Goal: Task Accomplishment & Management: Manage account settings

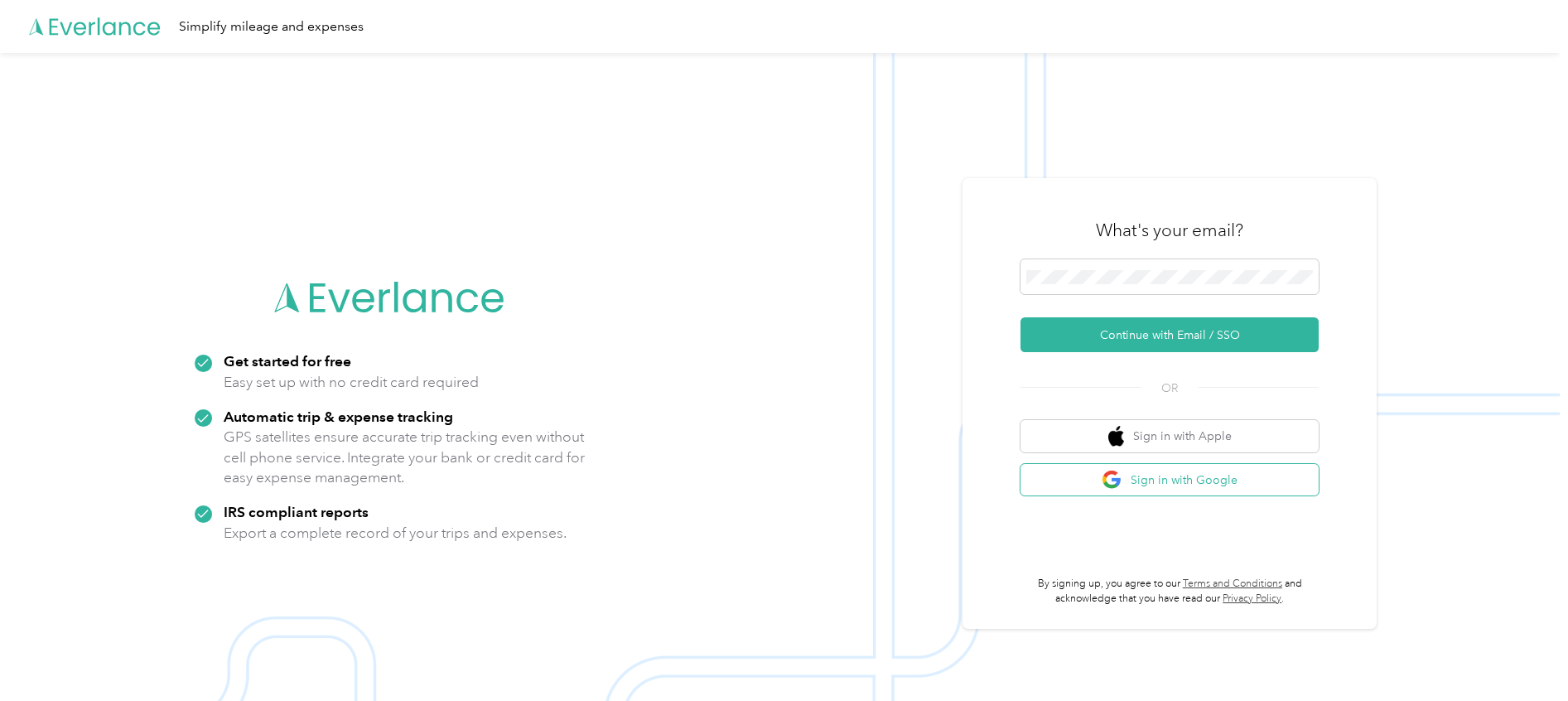
click at [1186, 473] on button "Sign in with Google" at bounding box center [1169, 480] width 298 height 32
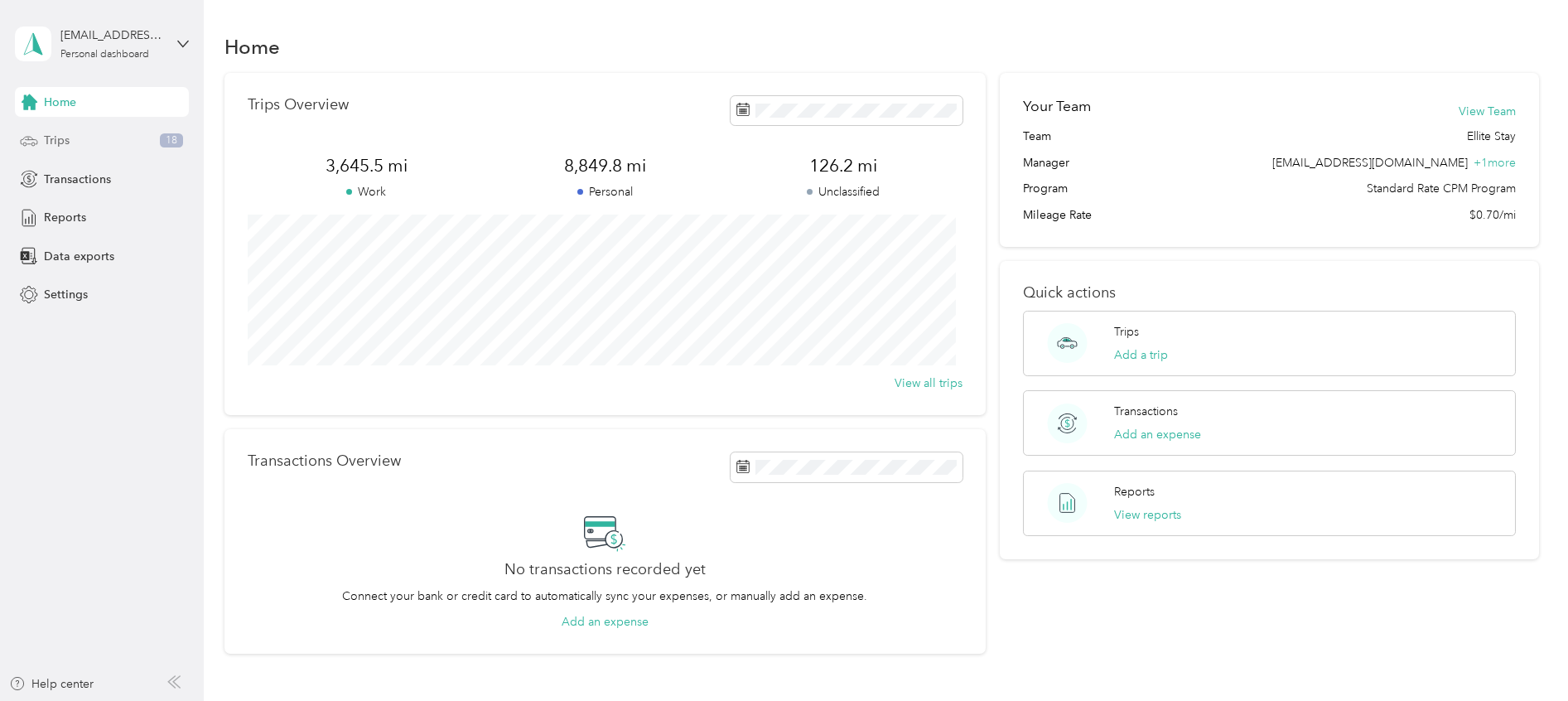
click at [37, 140] on icon at bounding box center [28, 140] width 16 height 8
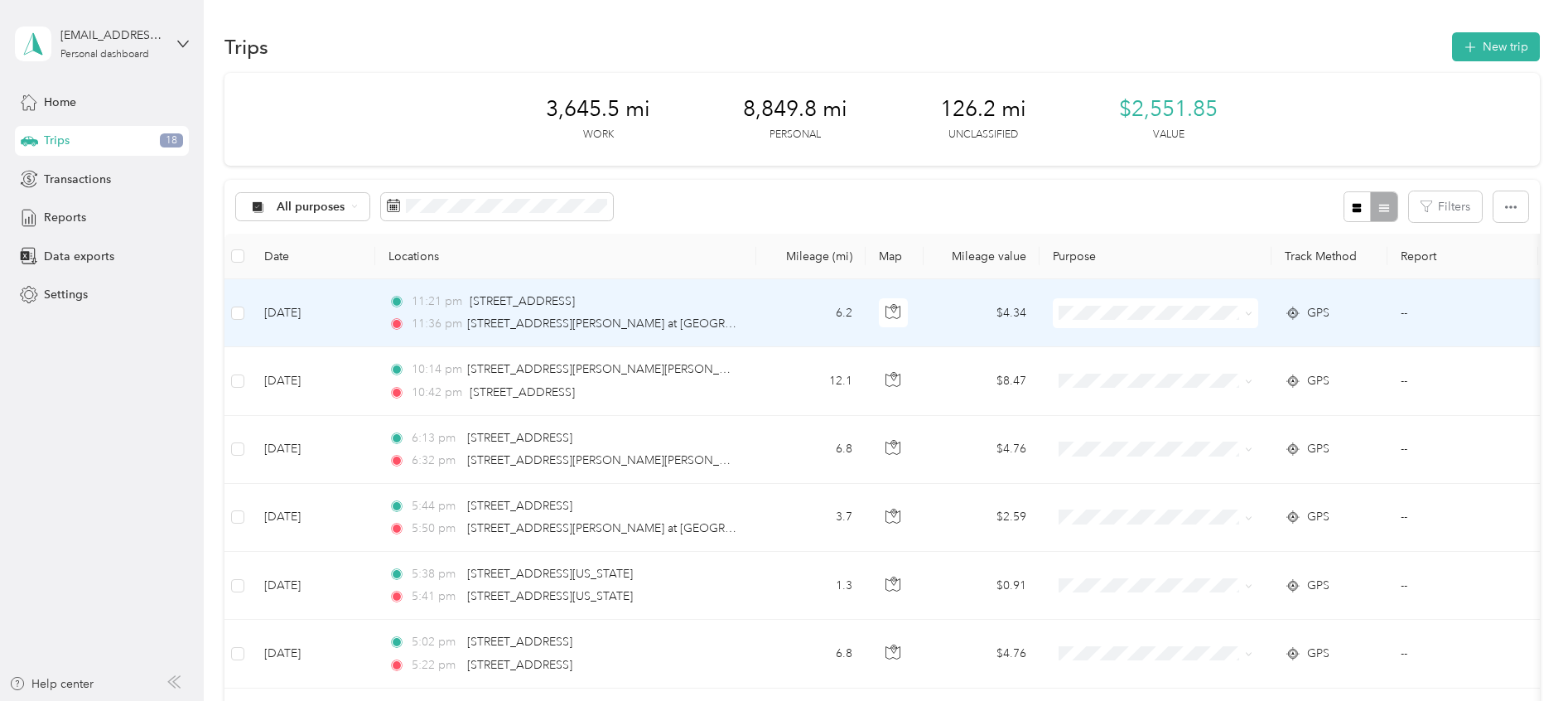
click at [1209, 296] on td at bounding box center [1155, 313] width 232 height 68
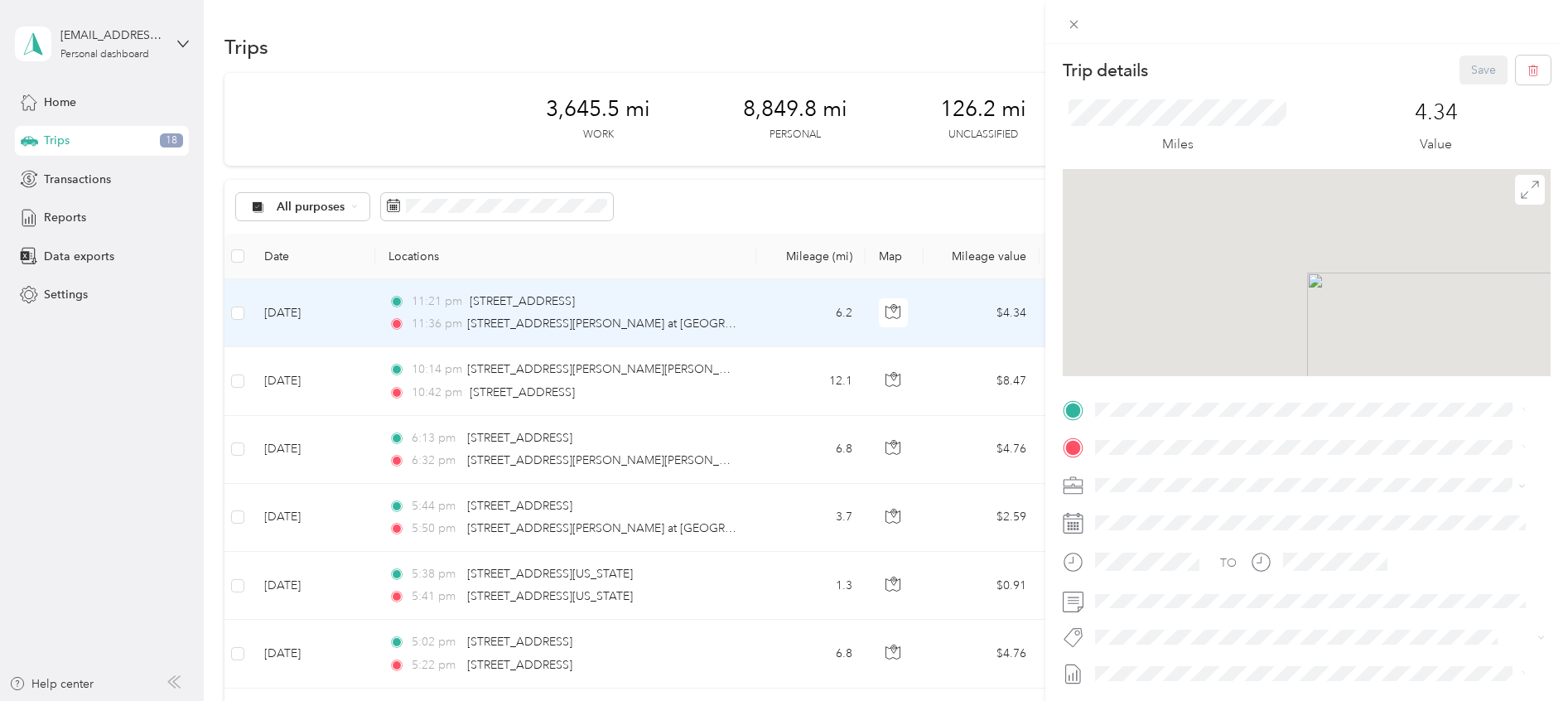
click at [986, 287] on div "Trip details Save This trip cannot be edited because it is either under review,…" at bounding box center [784, 350] width 1568 height 701
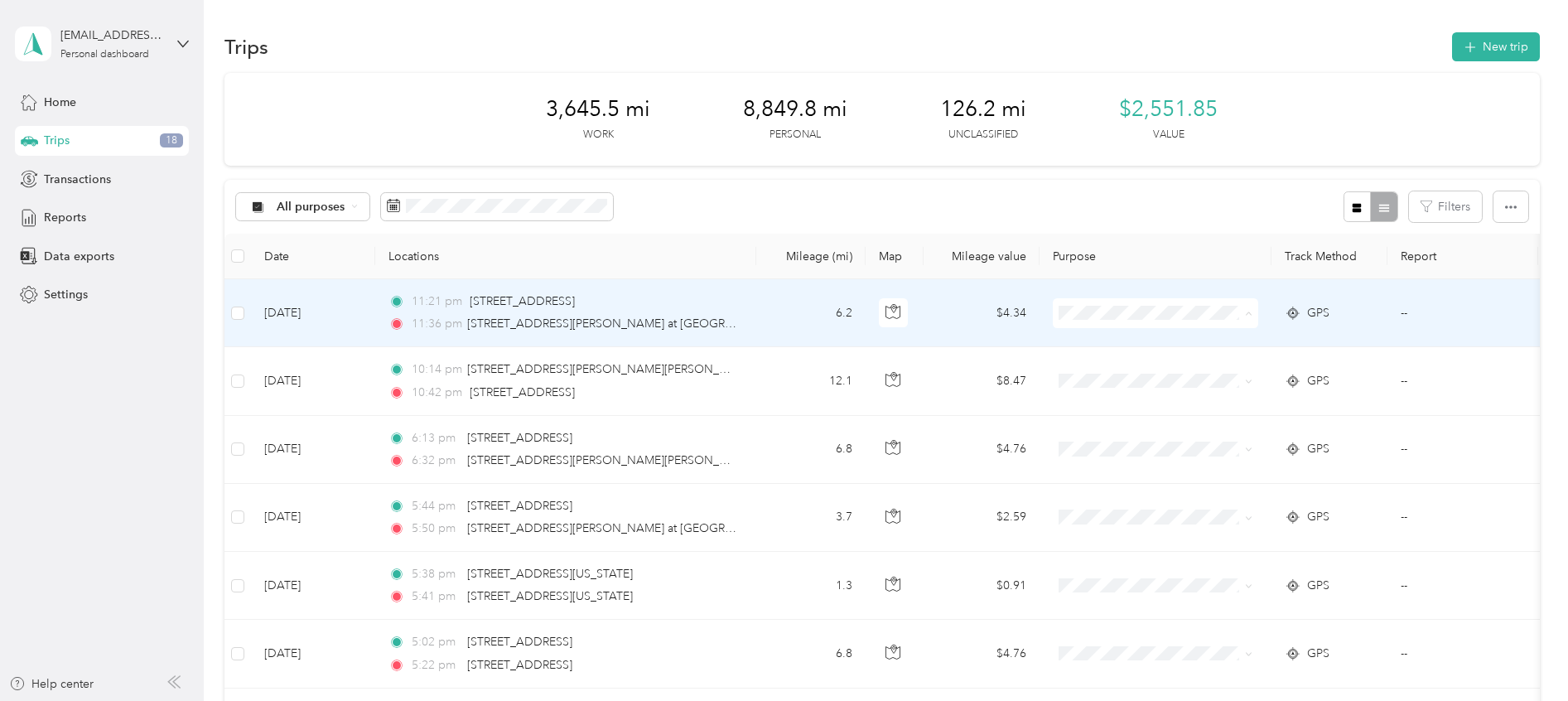
click at [1134, 366] on span "Personal" at bounding box center [1169, 374] width 153 height 17
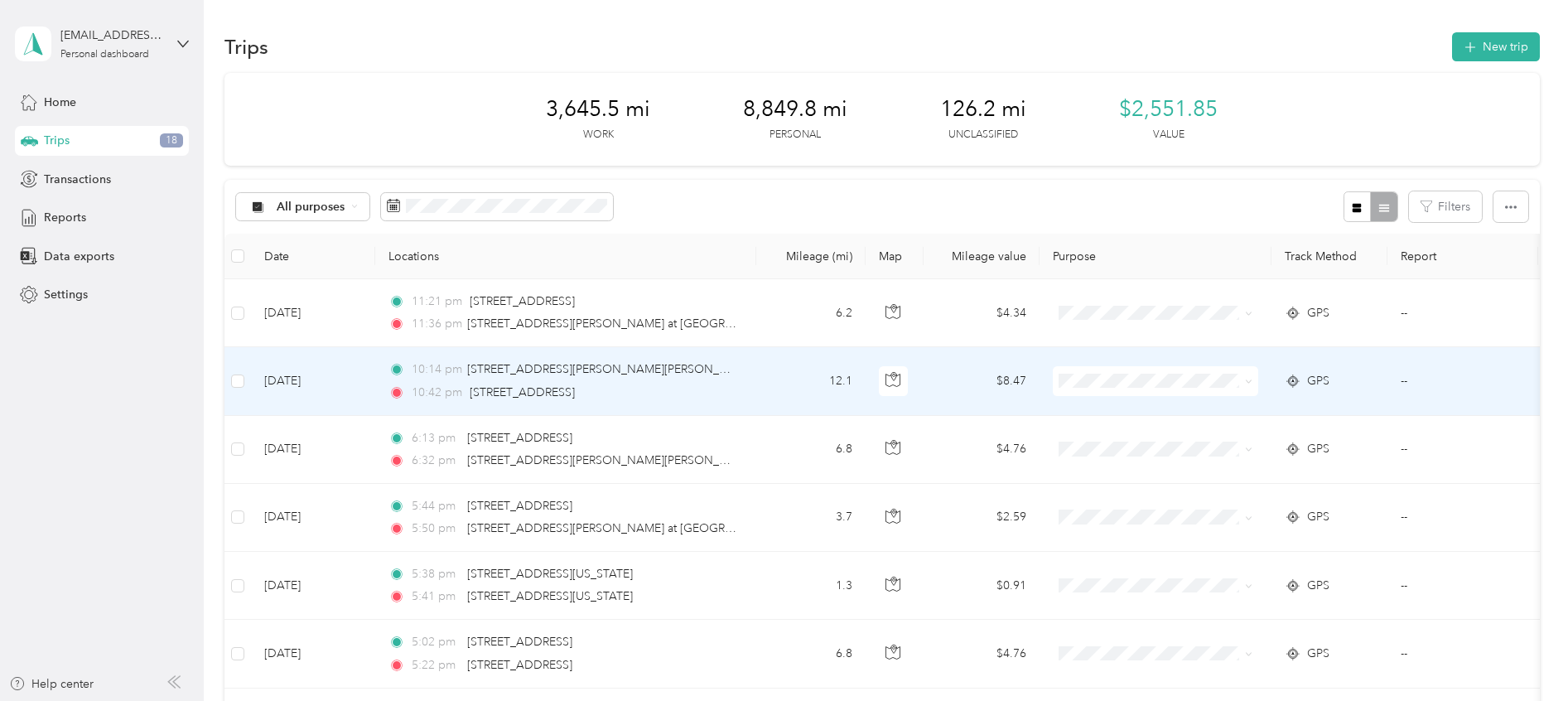
click at [1134, 366] on span at bounding box center [1155, 380] width 206 height 30
click at [1117, 437] on span "Personal" at bounding box center [1169, 441] width 153 height 17
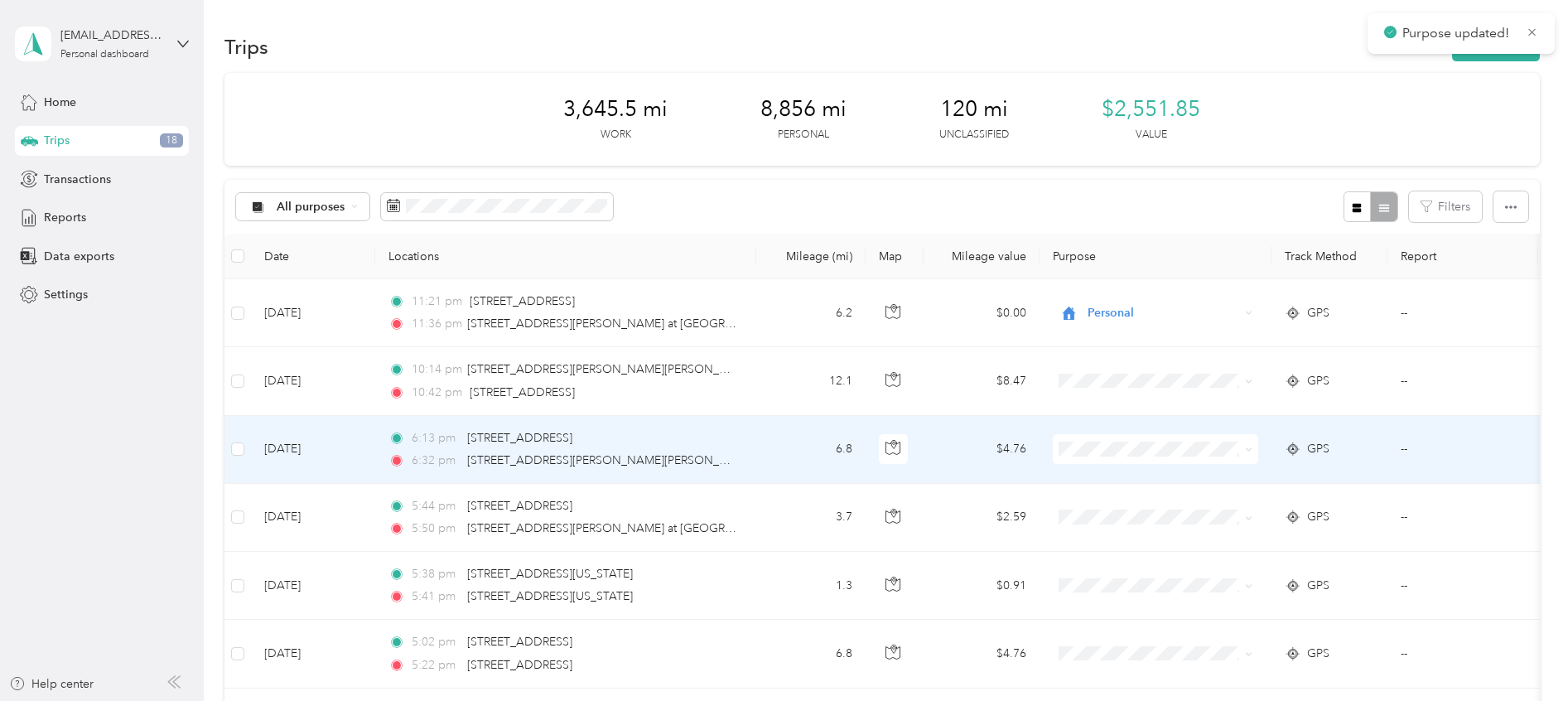
click at [1117, 437] on span at bounding box center [1155, 449] width 206 height 30
click at [1132, 519] on li "Personal" at bounding box center [1155, 509] width 206 height 29
click at [1120, 442] on span "Personal" at bounding box center [1163, 449] width 151 height 18
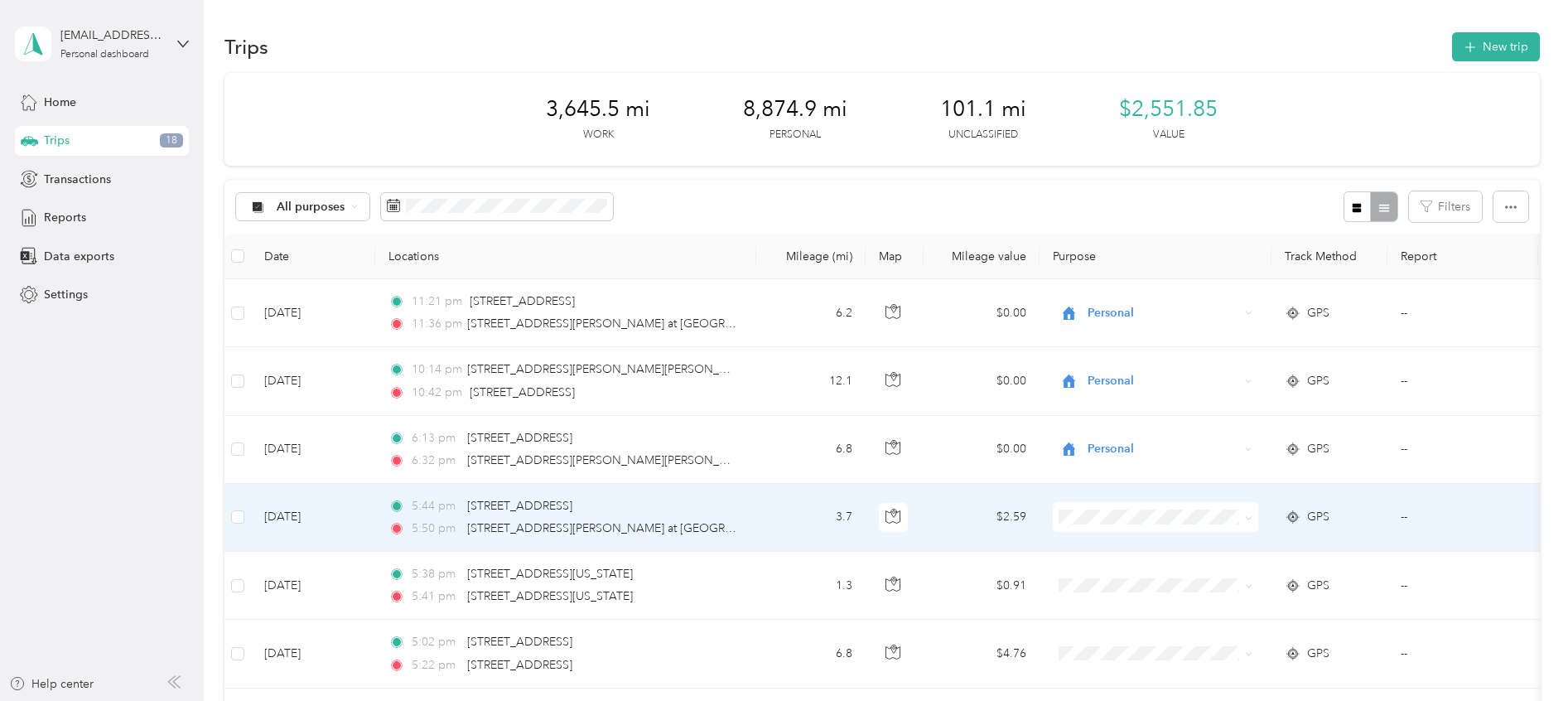
click at [1110, 542] on td at bounding box center [1155, 518] width 232 height 68
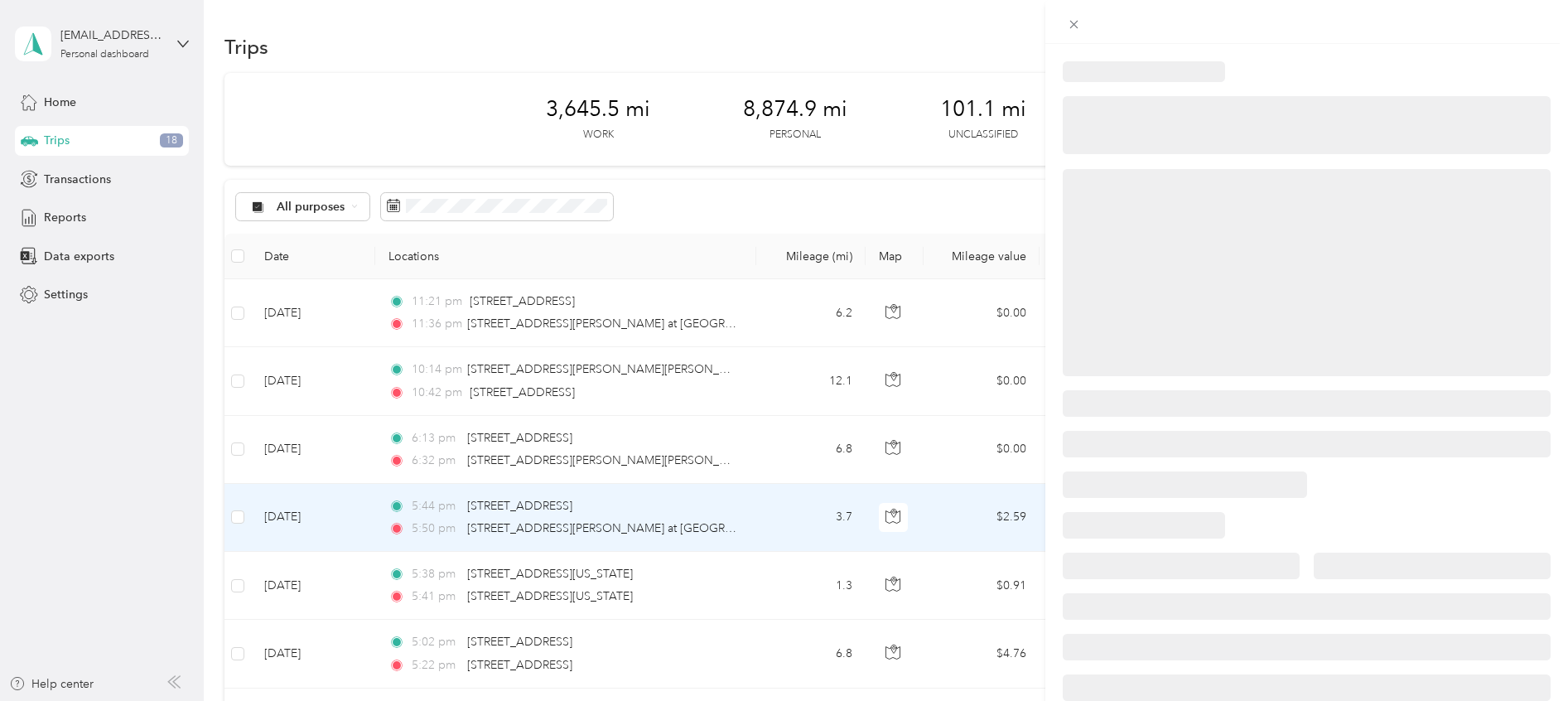
click at [1110, 528] on div at bounding box center [1143, 524] width 162 height 26
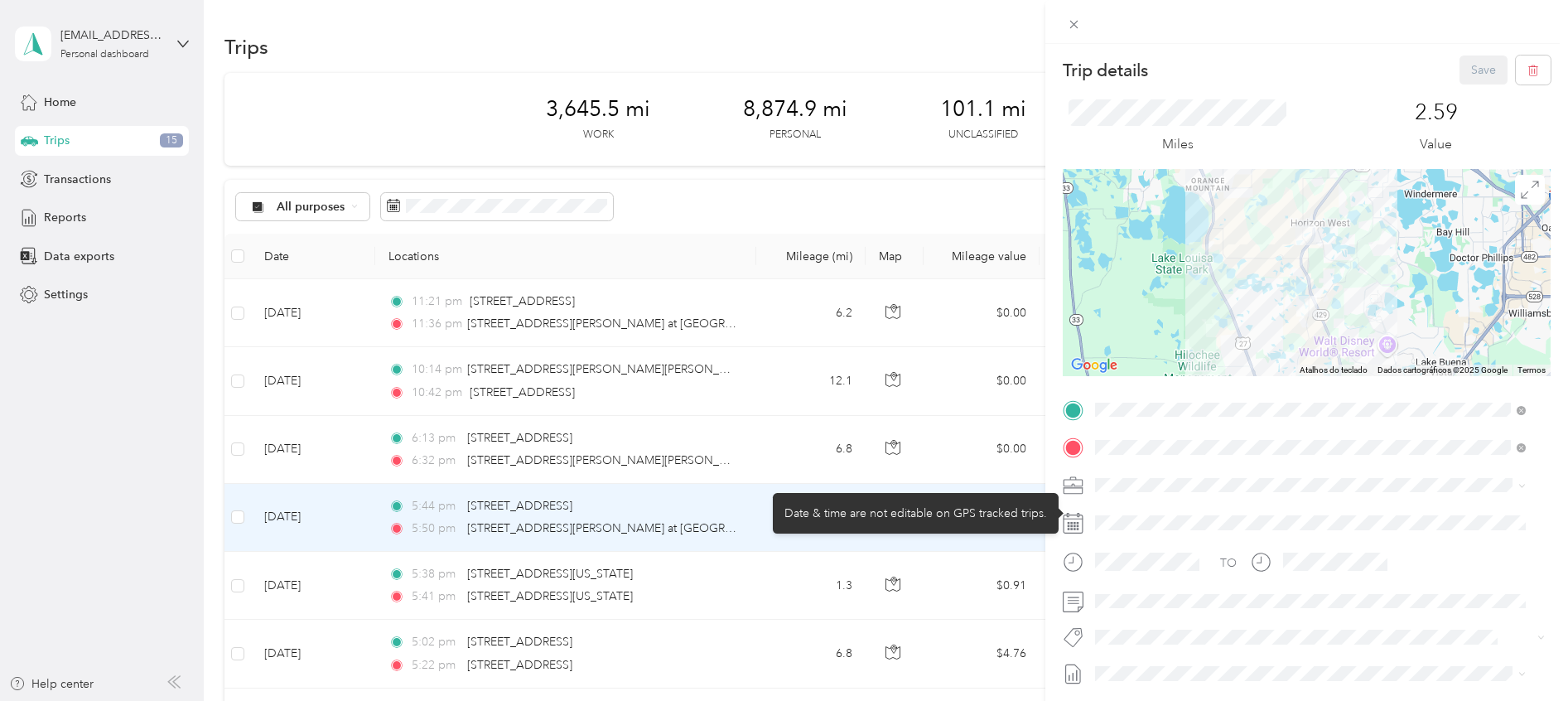
click at [1032, 475] on div "Trip details Save This trip cannot be edited because it is either under review,…" at bounding box center [784, 350] width 1568 height 701
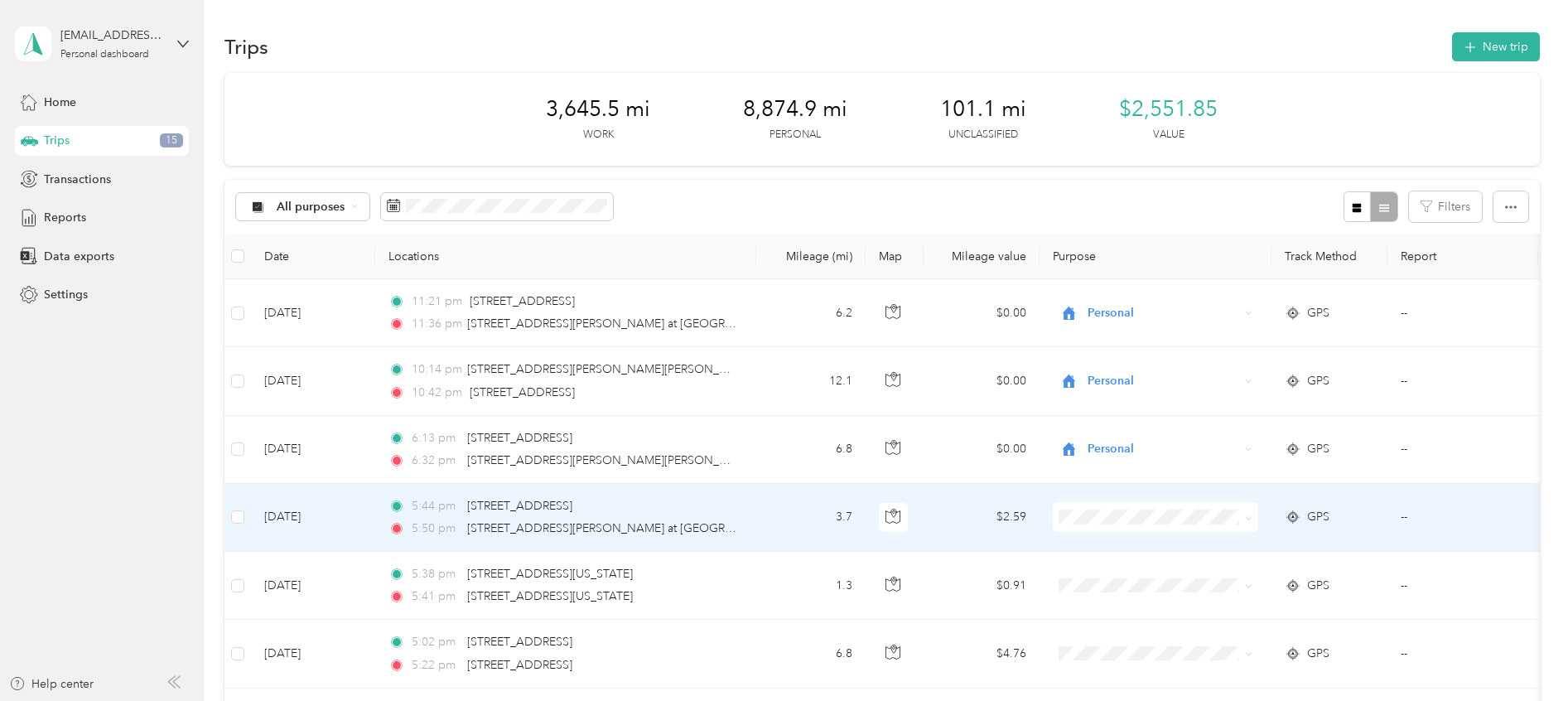
click at [1089, 574] on span "Personal" at bounding box center [1155, 577] width 182 height 17
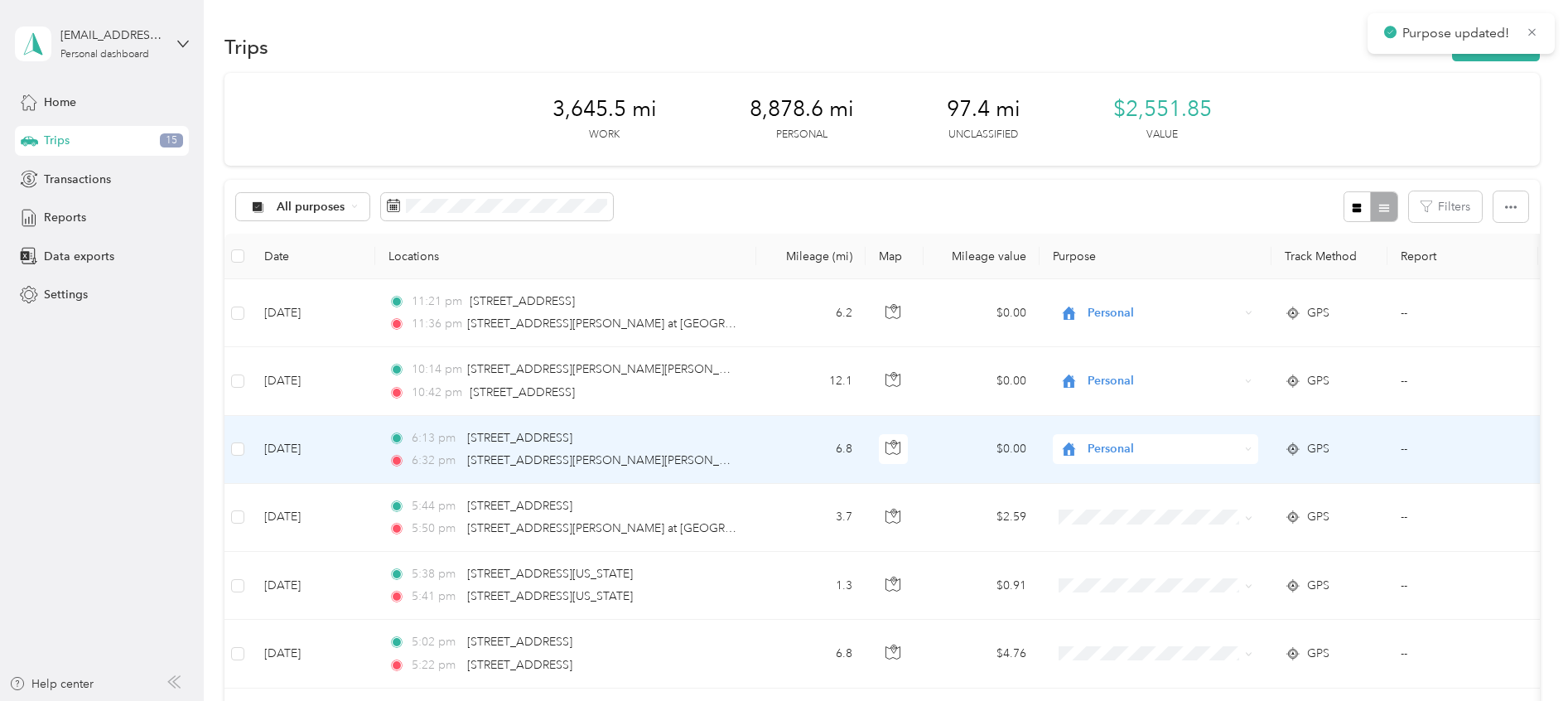
drag, startPoint x: 1062, startPoint y: 573, endPoint x: 1046, endPoint y: 565, distance: 17.9
click at [1046, 565] on td at bounding box center [1155, 586] width 232 height 68
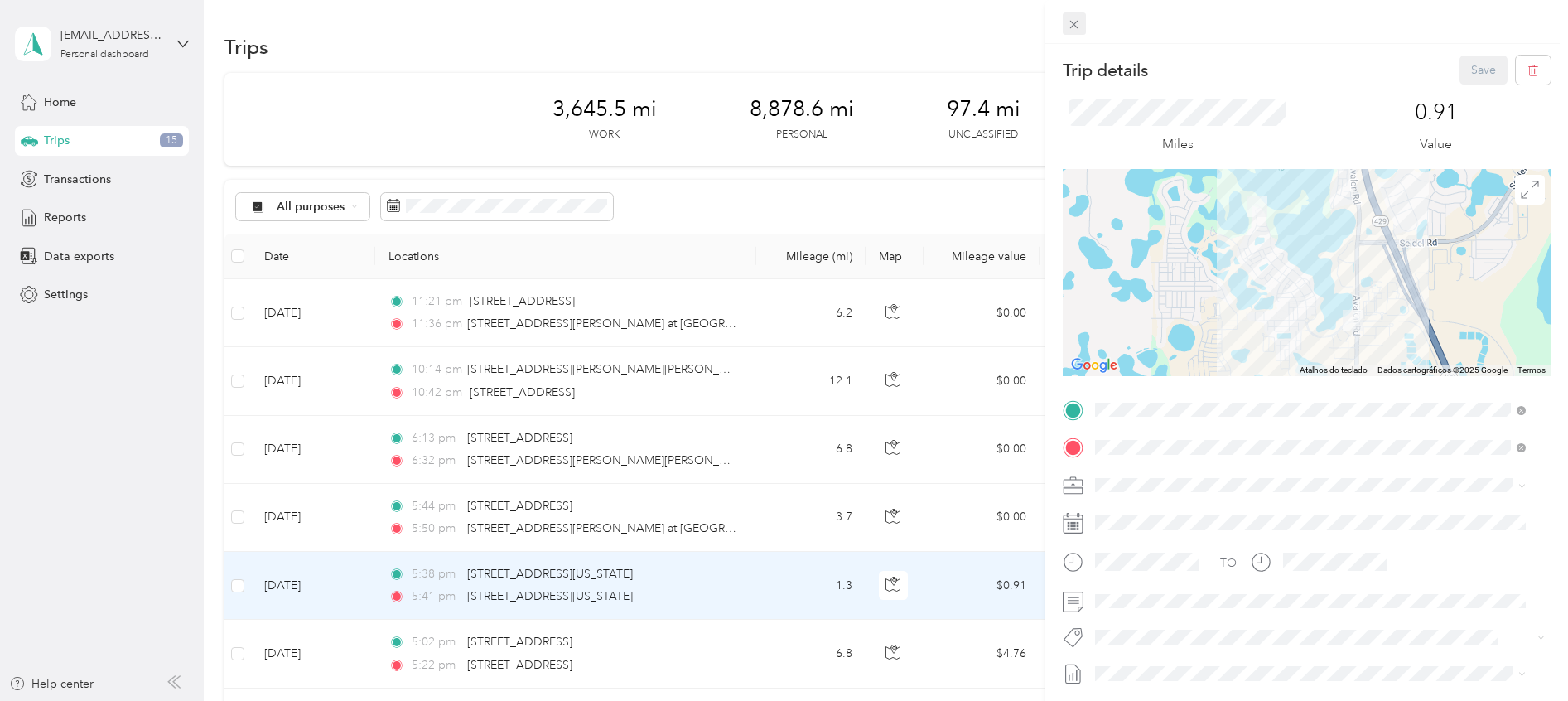
click at [1074, 20] on icon at bounding box center [1074, 24] width 14 height 14
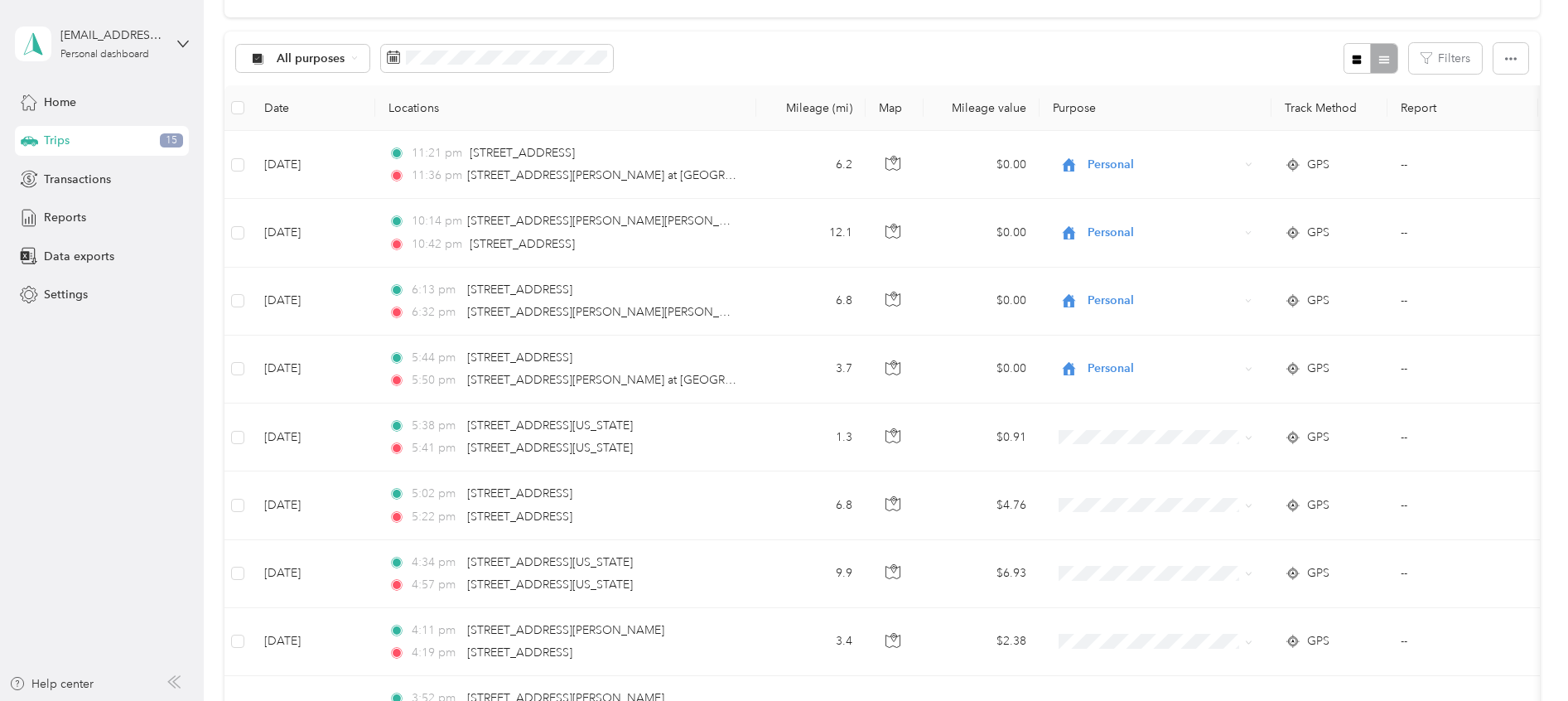
scroll to position [152, 0]
click at [1334, 431] on div "GPS" at bounding box center [1329, 434] width 90 height 18
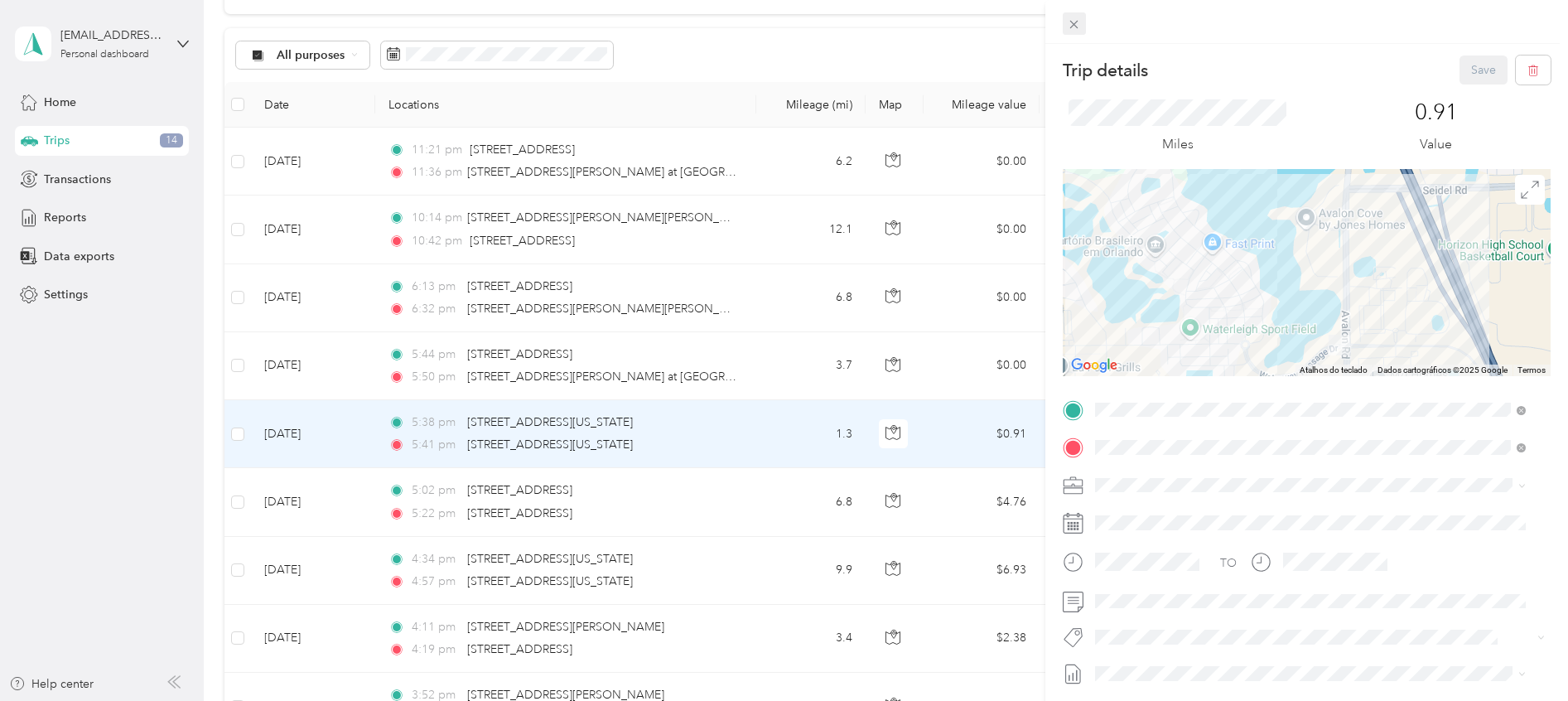
click at [1074, 24] on icon at bounding box center [1074, 24] width 9 height 9
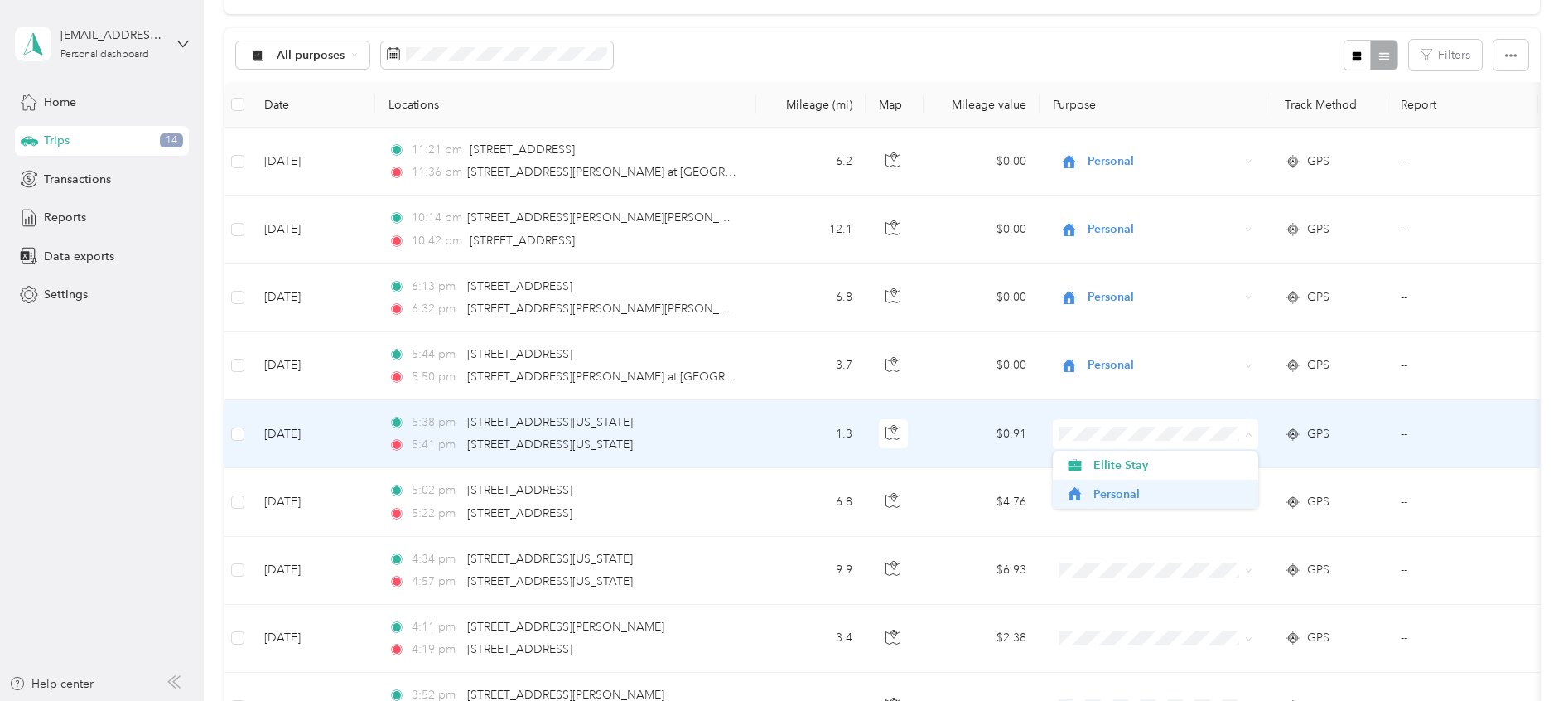
click at [1177, 507] on li "Personal" at bounding box center [1155, 494] width 206 height 29
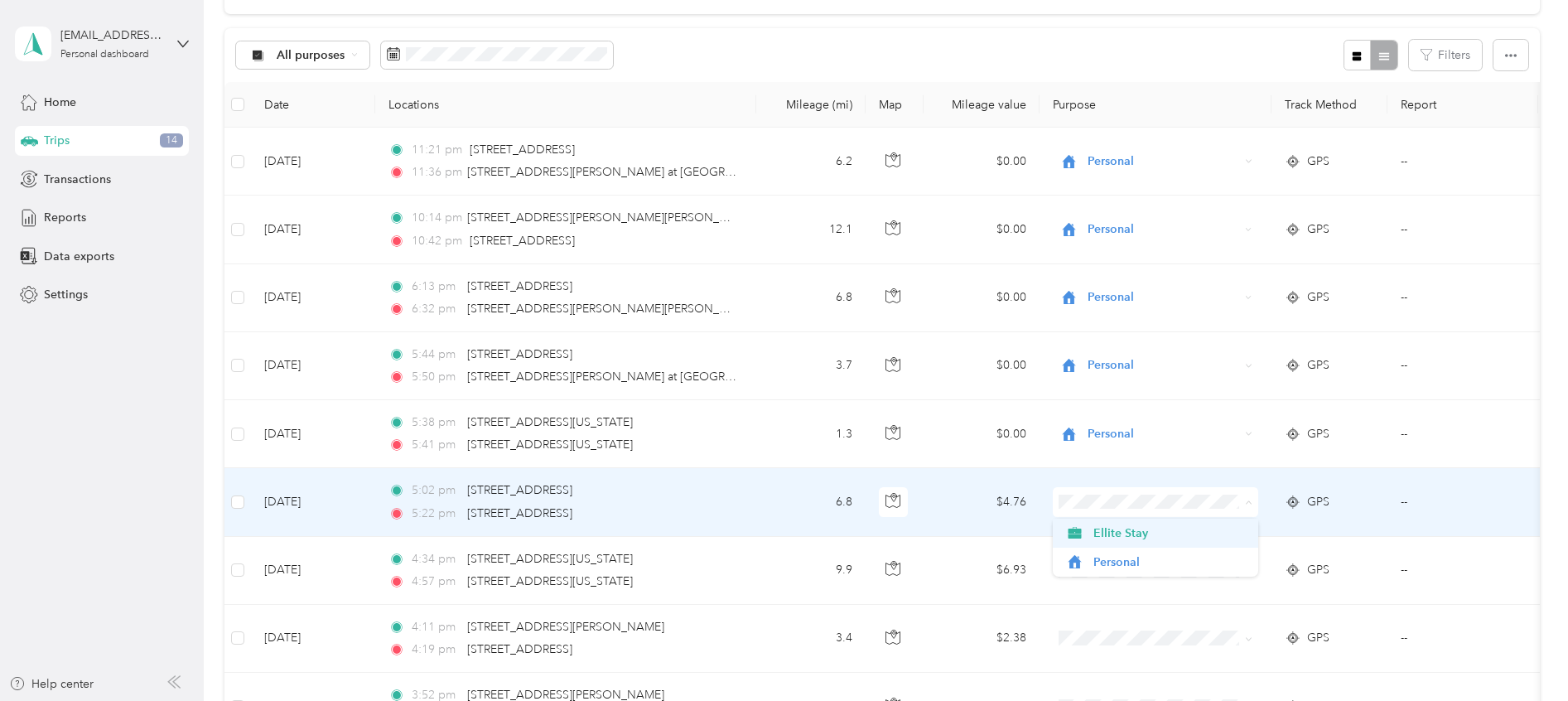
click at [1192, 534] on span "Ellite Stay" at bounding box center [1169, 533] width 153 height 17
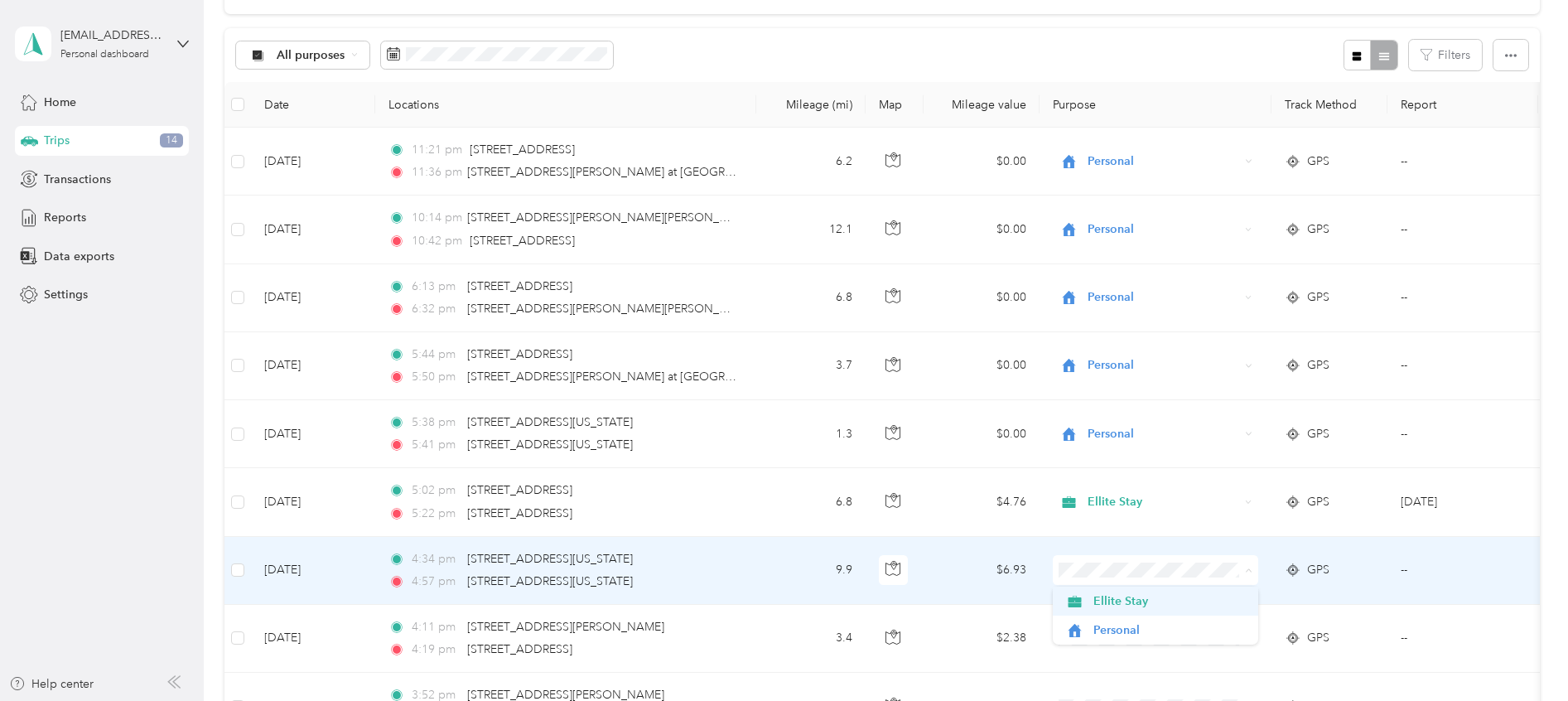
click at [1192, 607] on span "Ellite Stay" at bounding box center [1169, 602] width 153 height 17
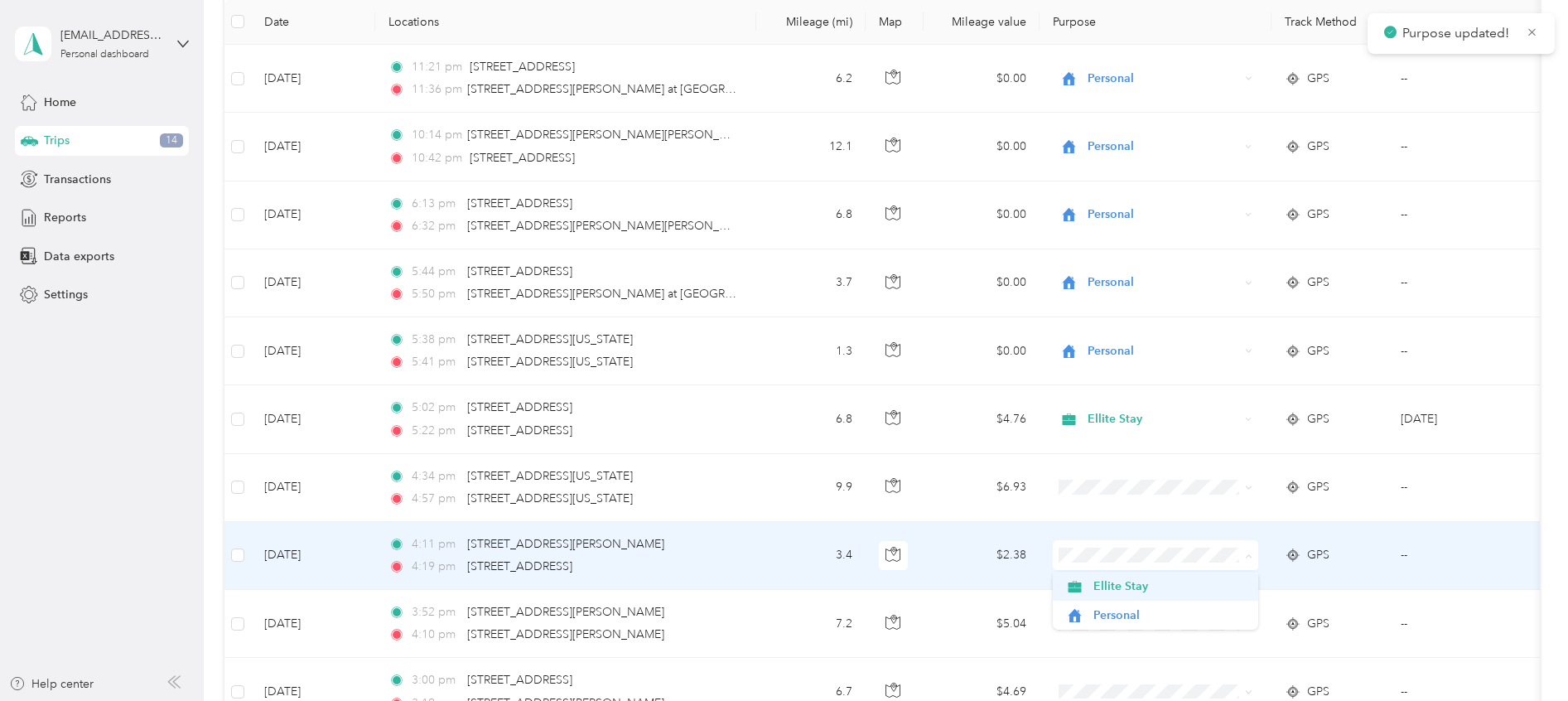
click at [1143, 594] on span "Ellite Stay" at bounding box center [1169, 586] width 153 height 17
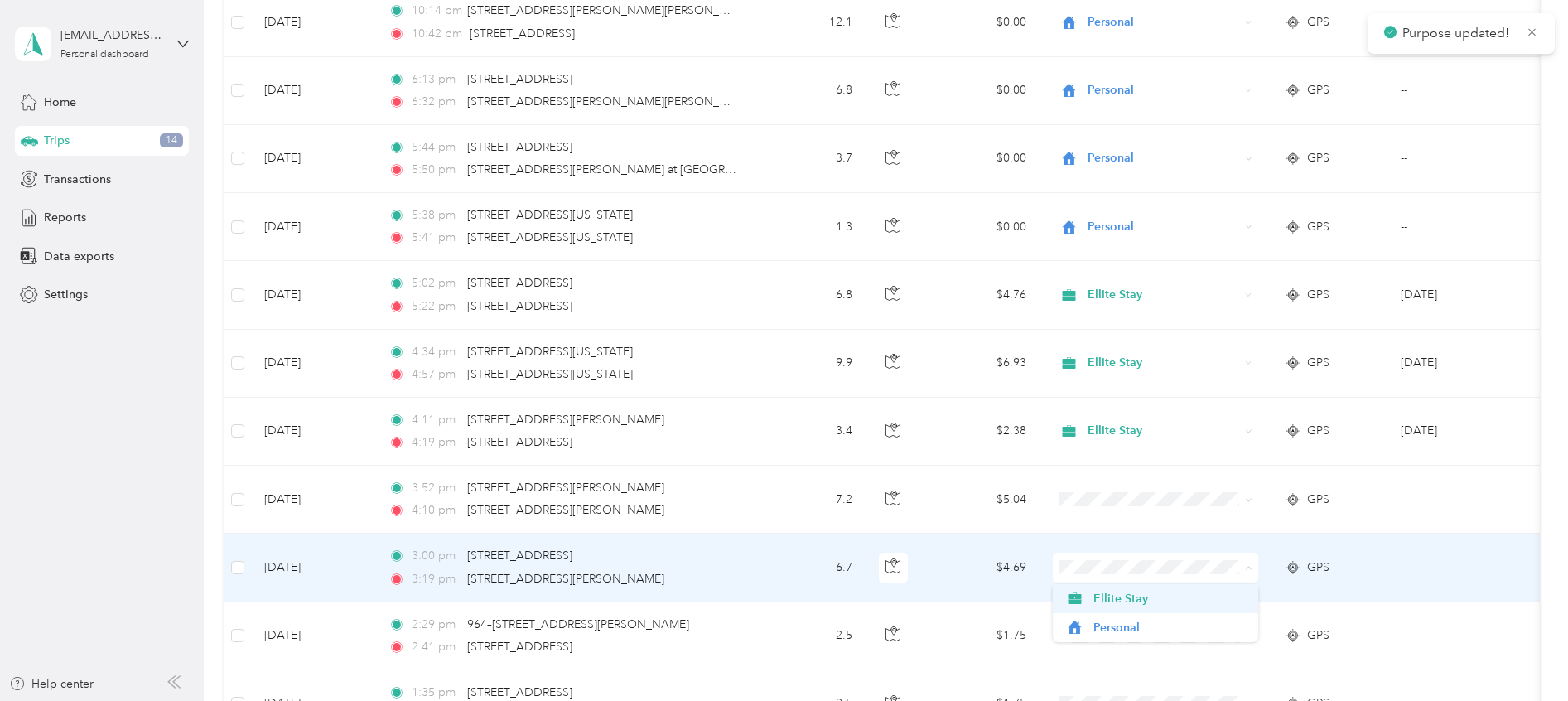
click at [1164, 601] on span "Ellite Stay" at bounding box center [1169, 599] width 153 height 17
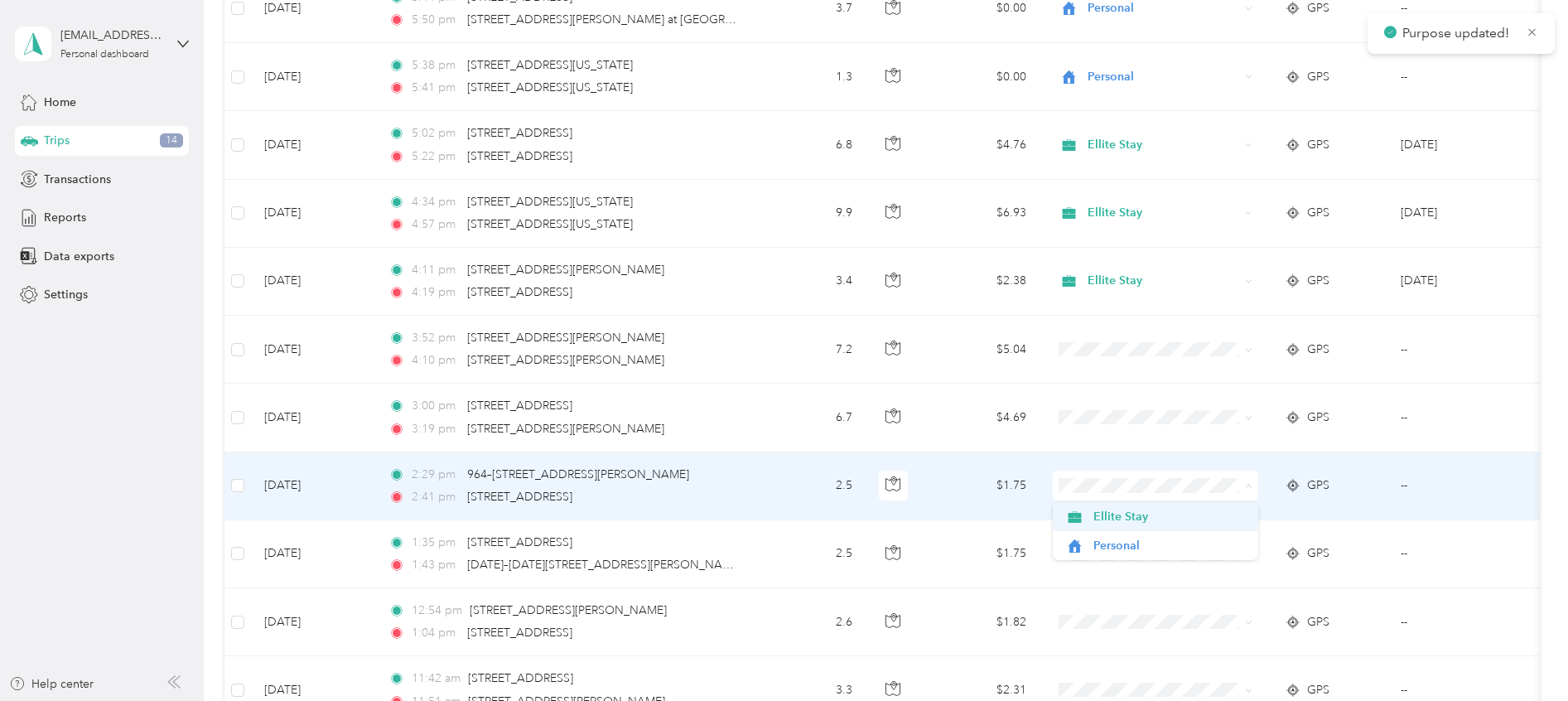
click at [1174, 519] on span "Ellite Stay" at bounding box center [1169, 517] width 153 height 17
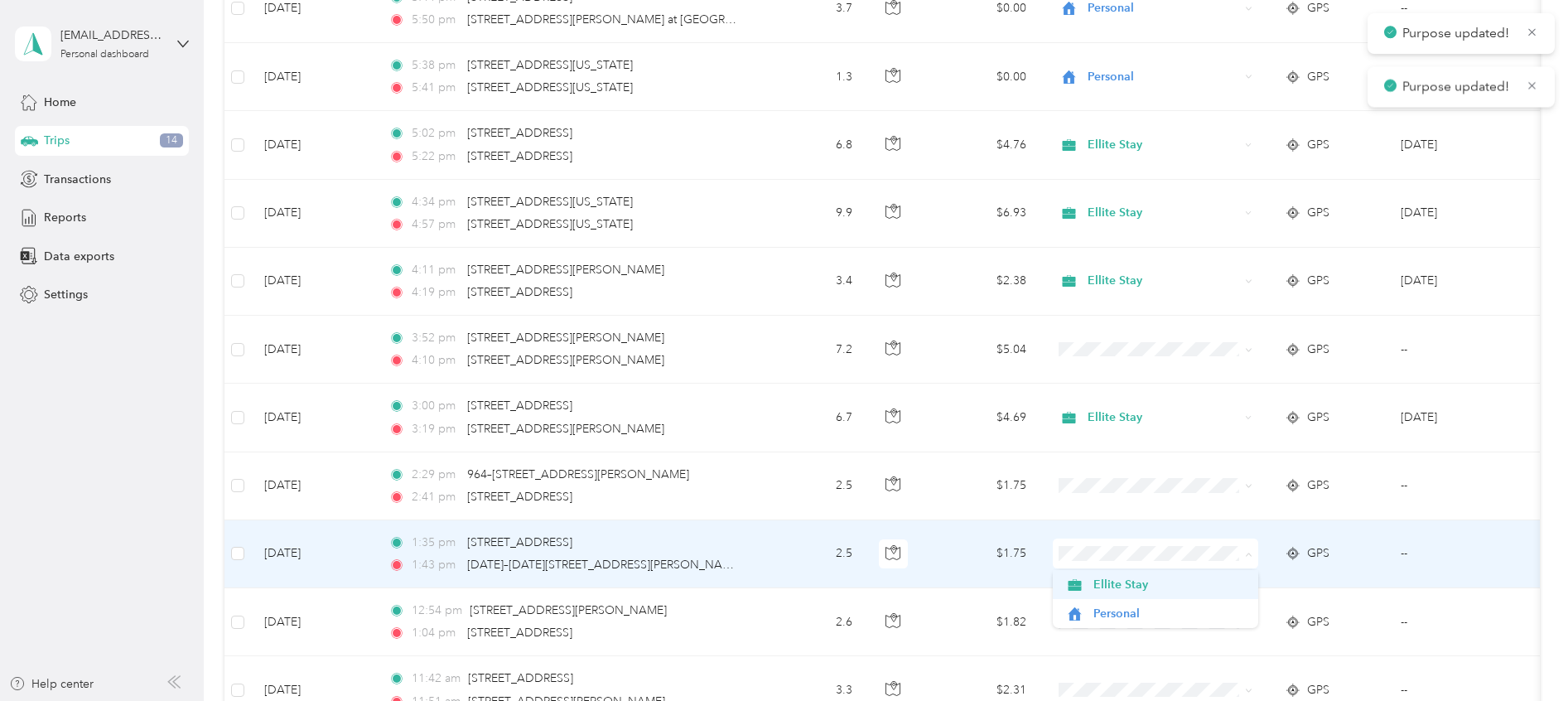
click at [1169, 583] on span "Ellite Stay" at bounding box center [1169, 585] width 153 height 17
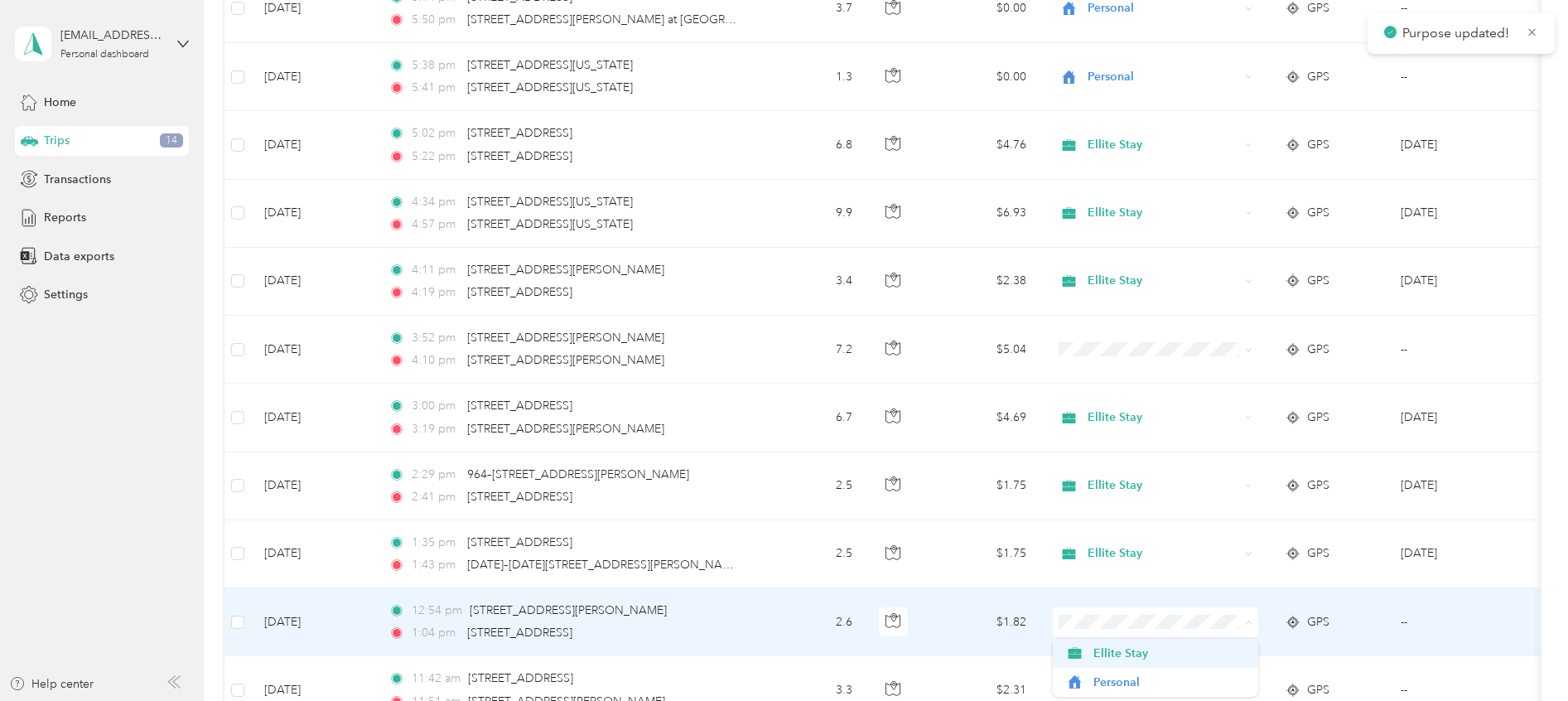
click at [1172, 657] on span "Ellite Stay" at bounding box center [1169, 654] width 153 height 17
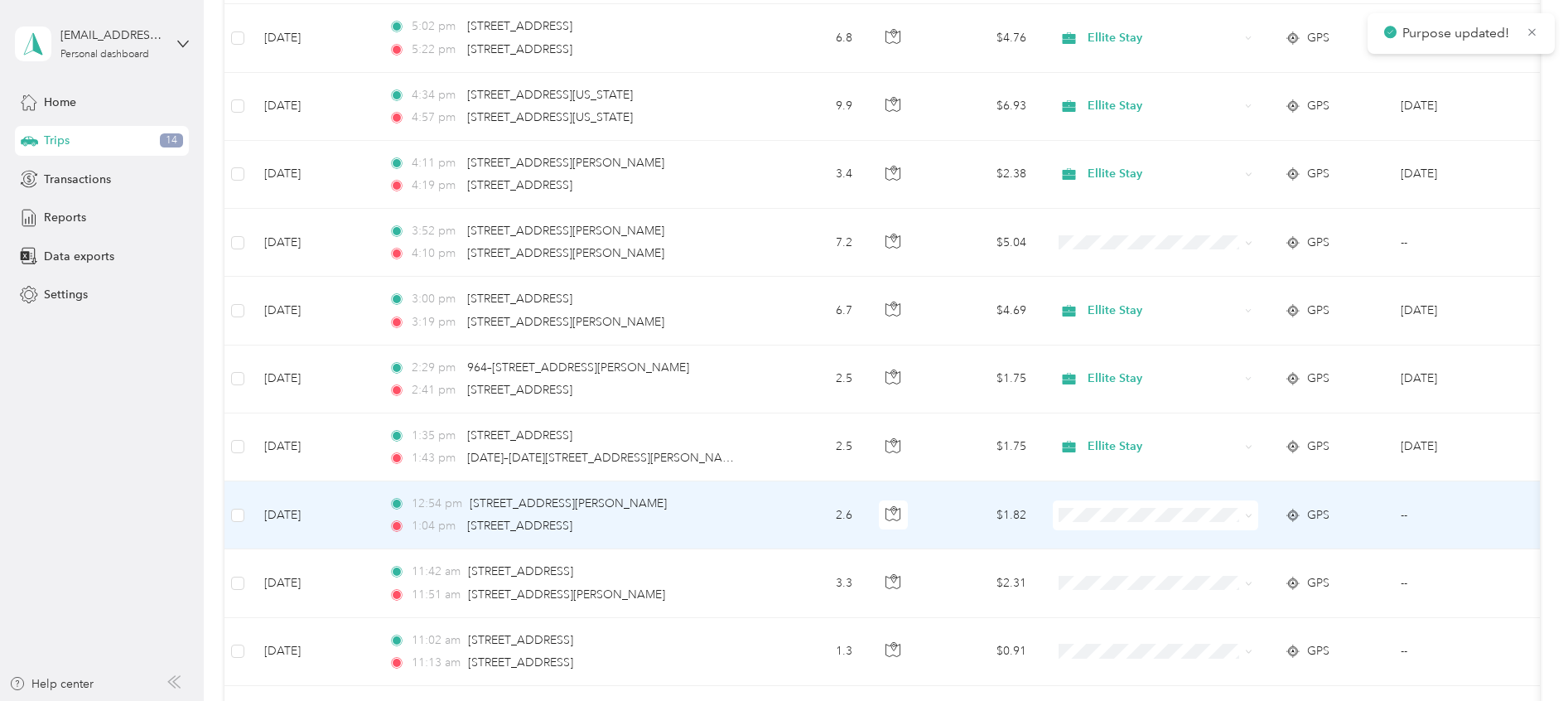
scroll to position [618, 0]
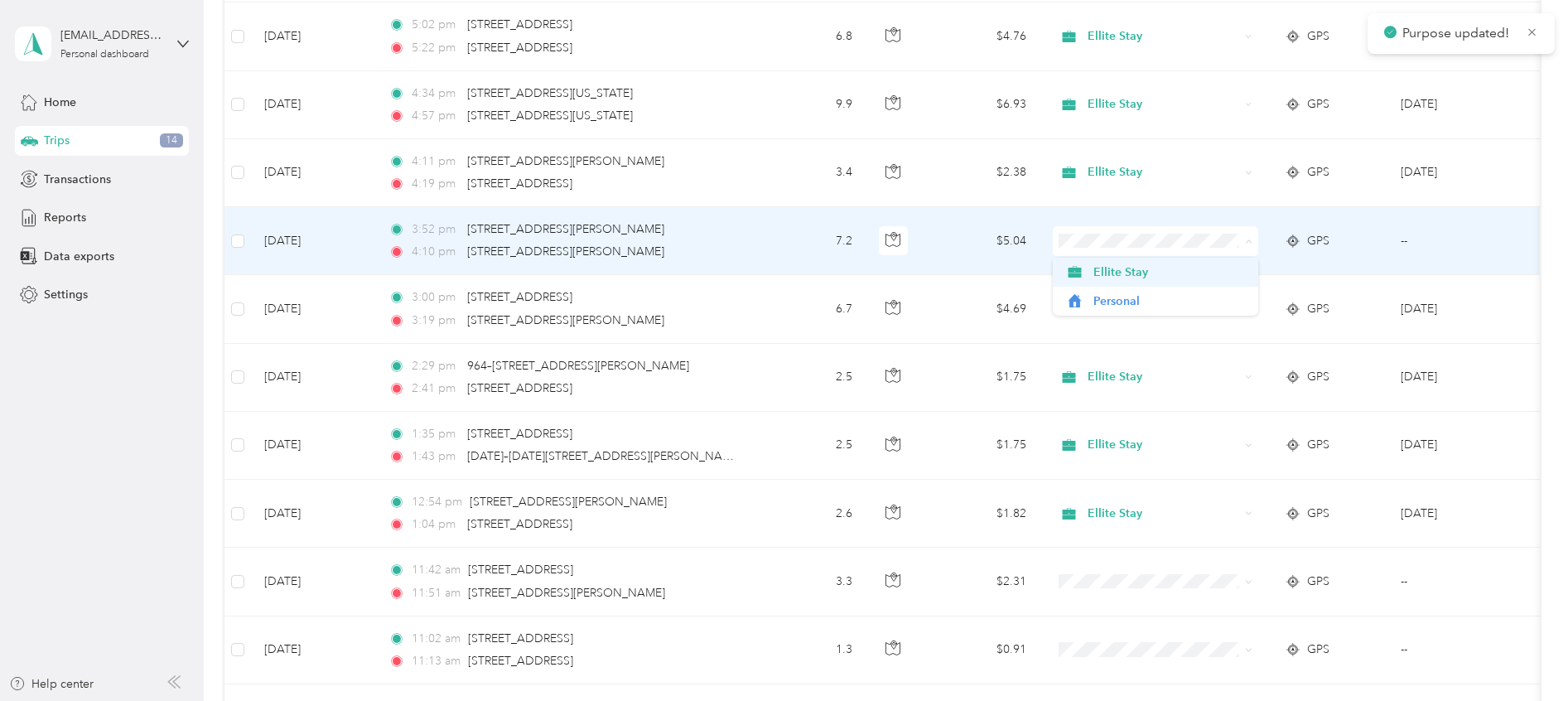
click at [1127, 272] on span "Ellite Stay" at bounding box center [1169, 272] width 153 height 17
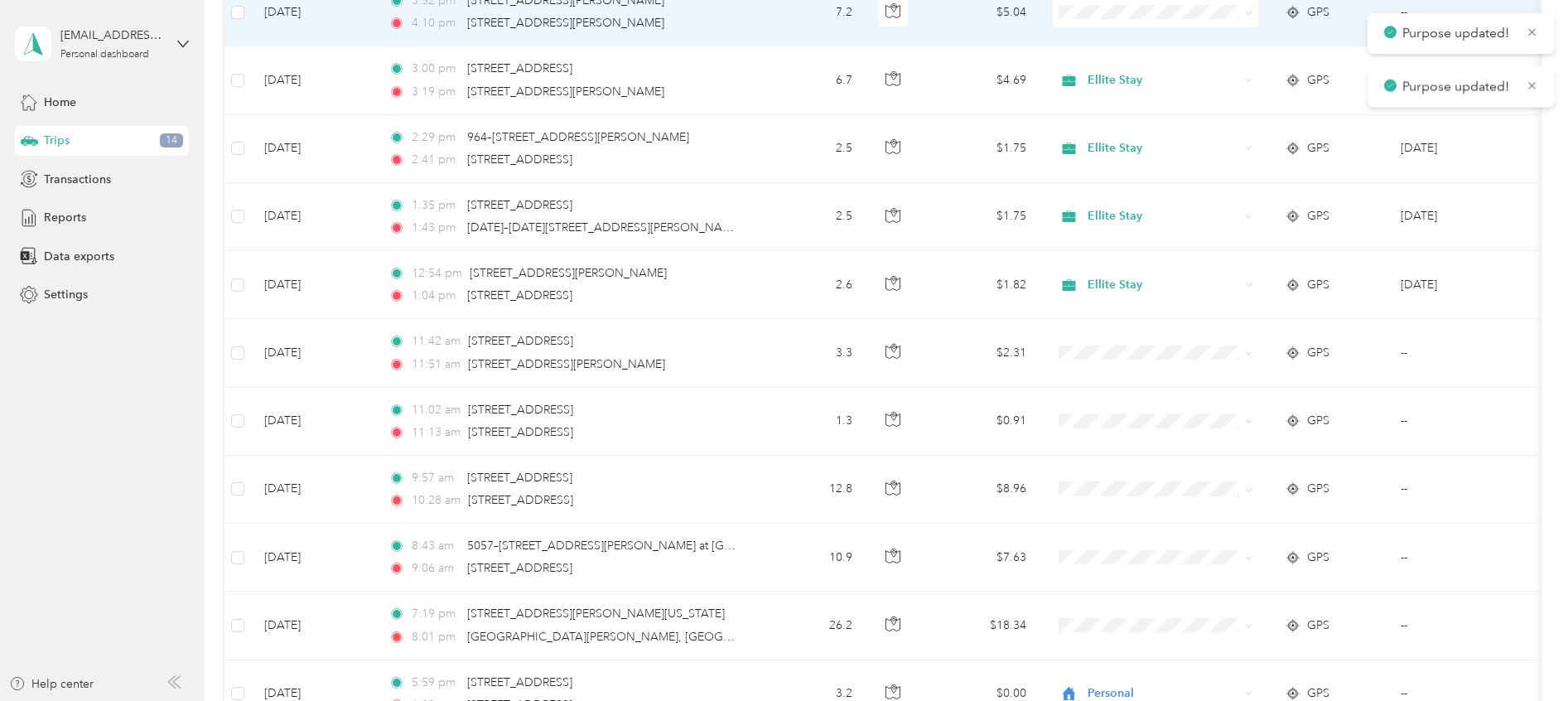
scroll to position [858, 0]
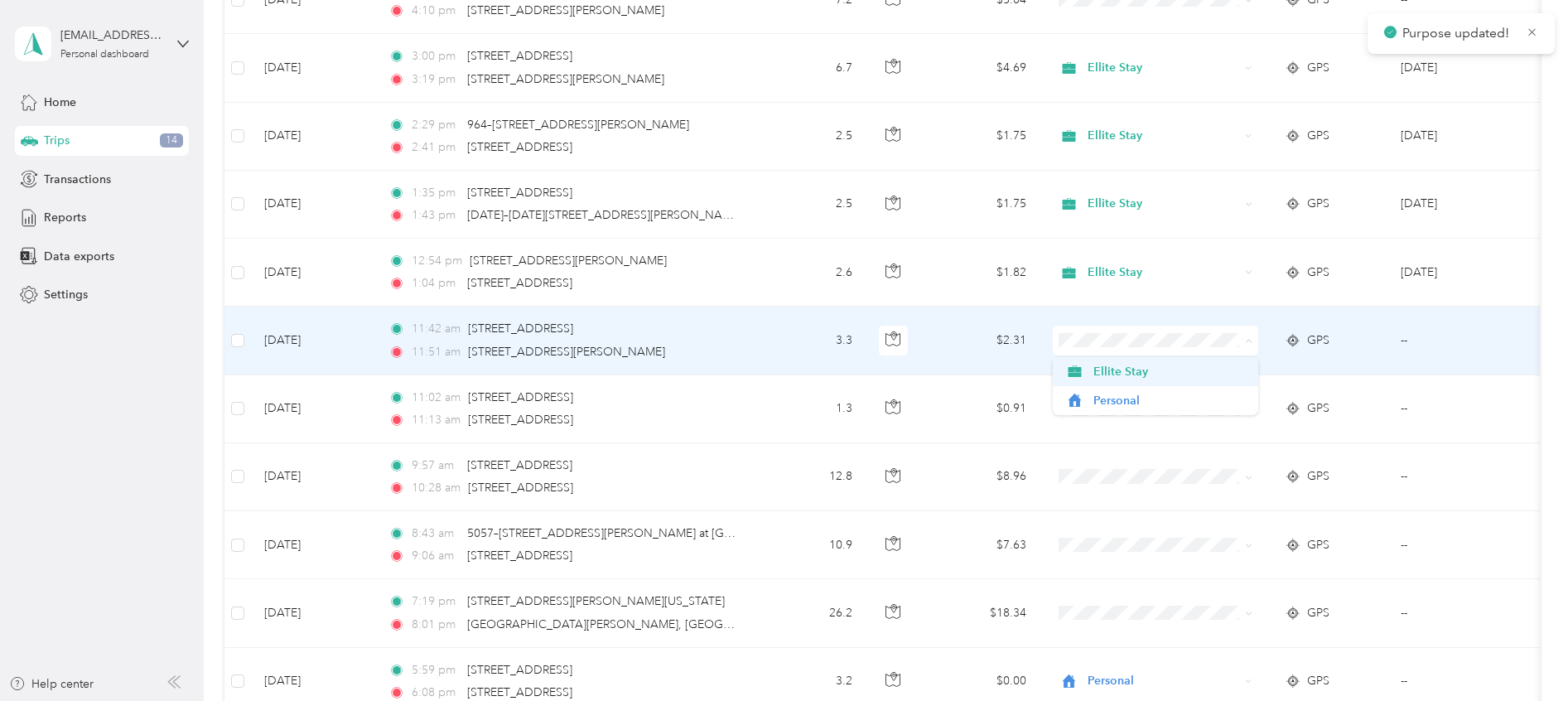
click at [1149, 379] on span "Ellite Stay" at bounding box center [1169, 372] width 153 height 17
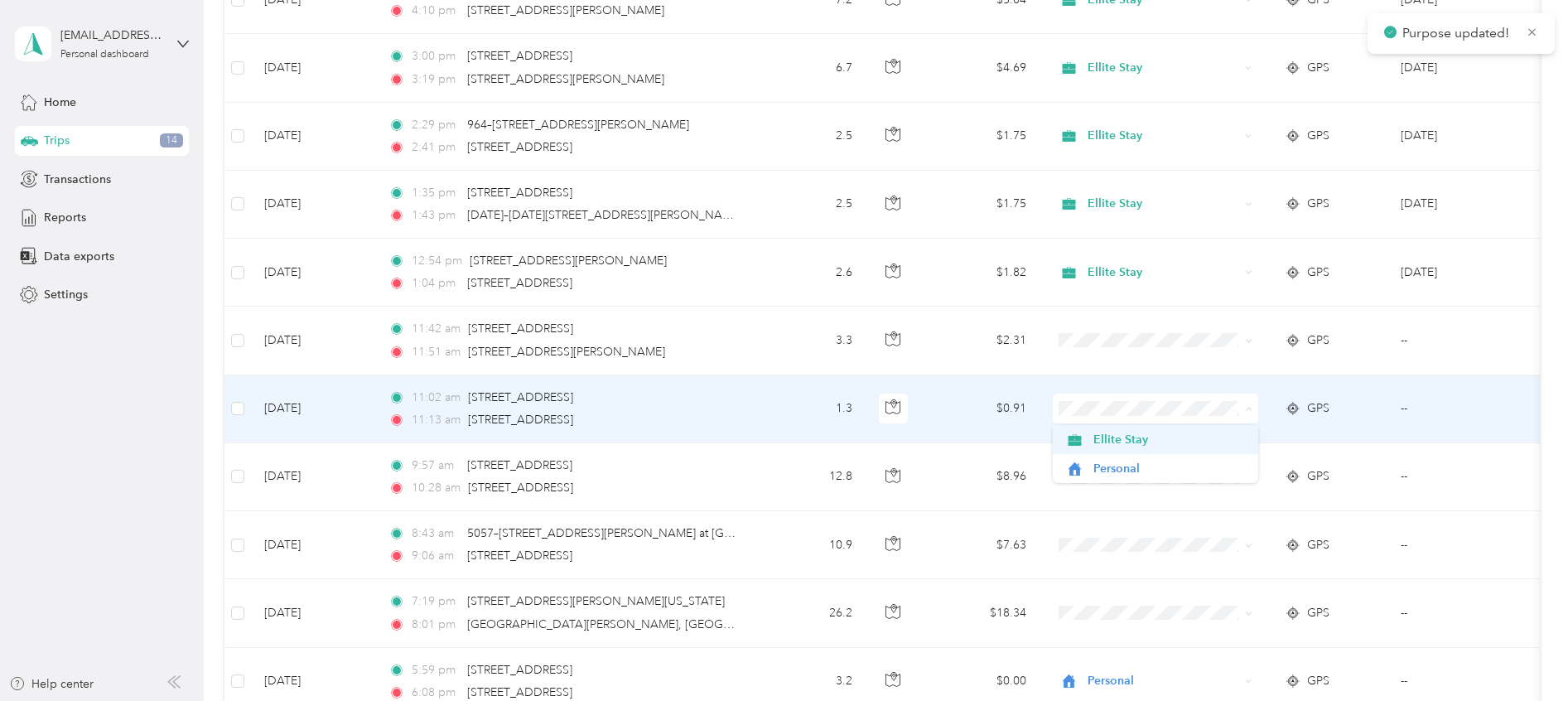
click at [1144, 444] on span "Ellite Stay" at bounding box center [1169, 439] width 153 height 17
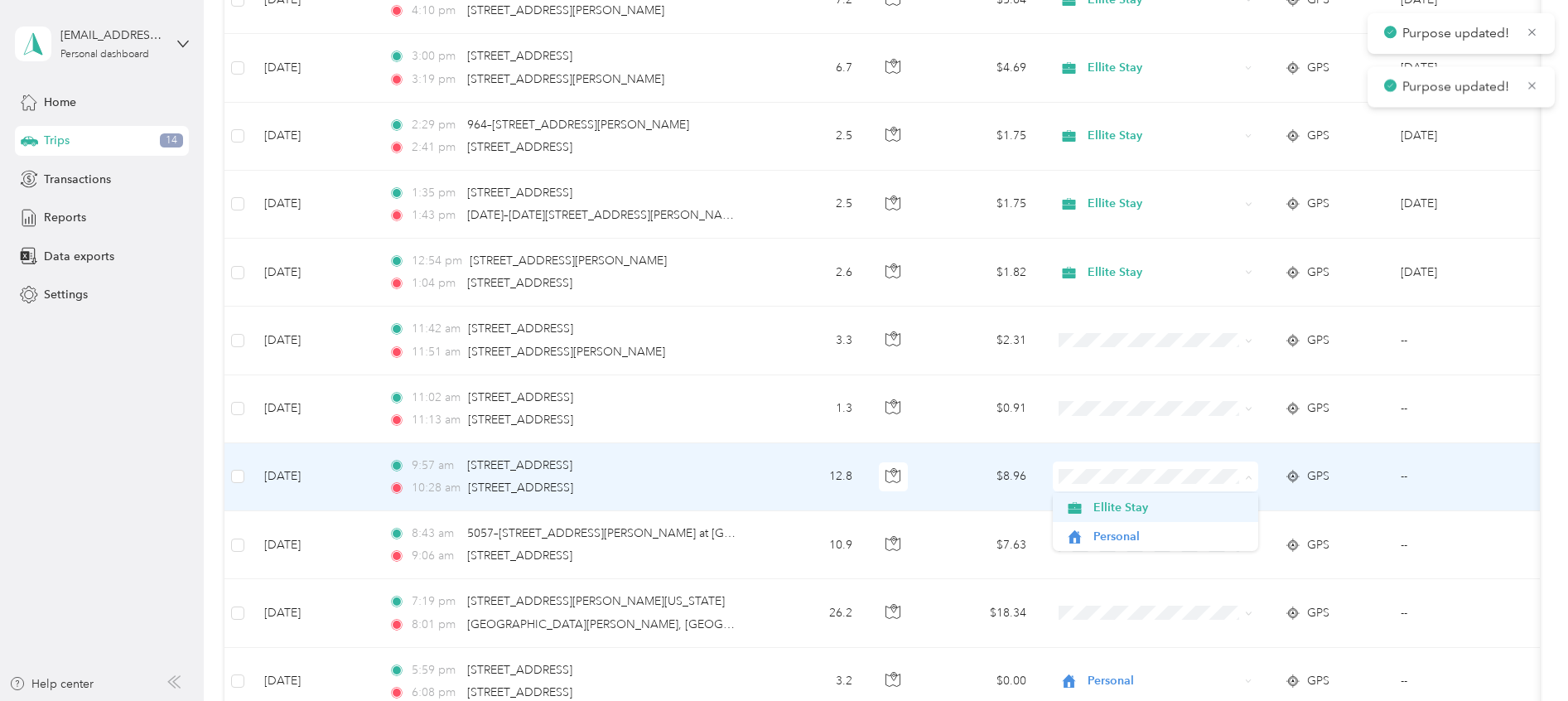
click at [1140, 500] on span "Ellite Stay" at bounding box center [1169, 508] width 153 height 17
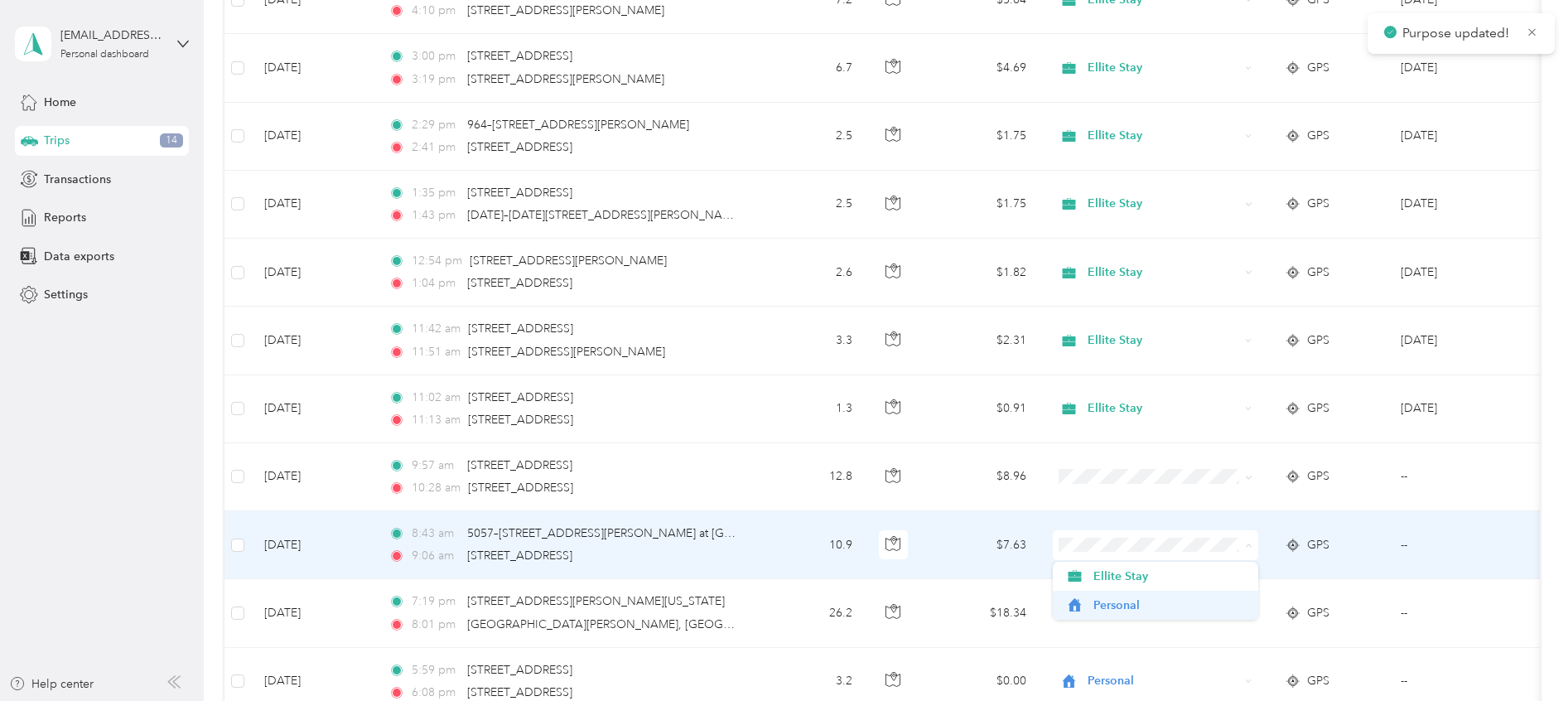
click at [1129, 609] on span "Personal" at bounding box center [1169, 605] width 153 height 17
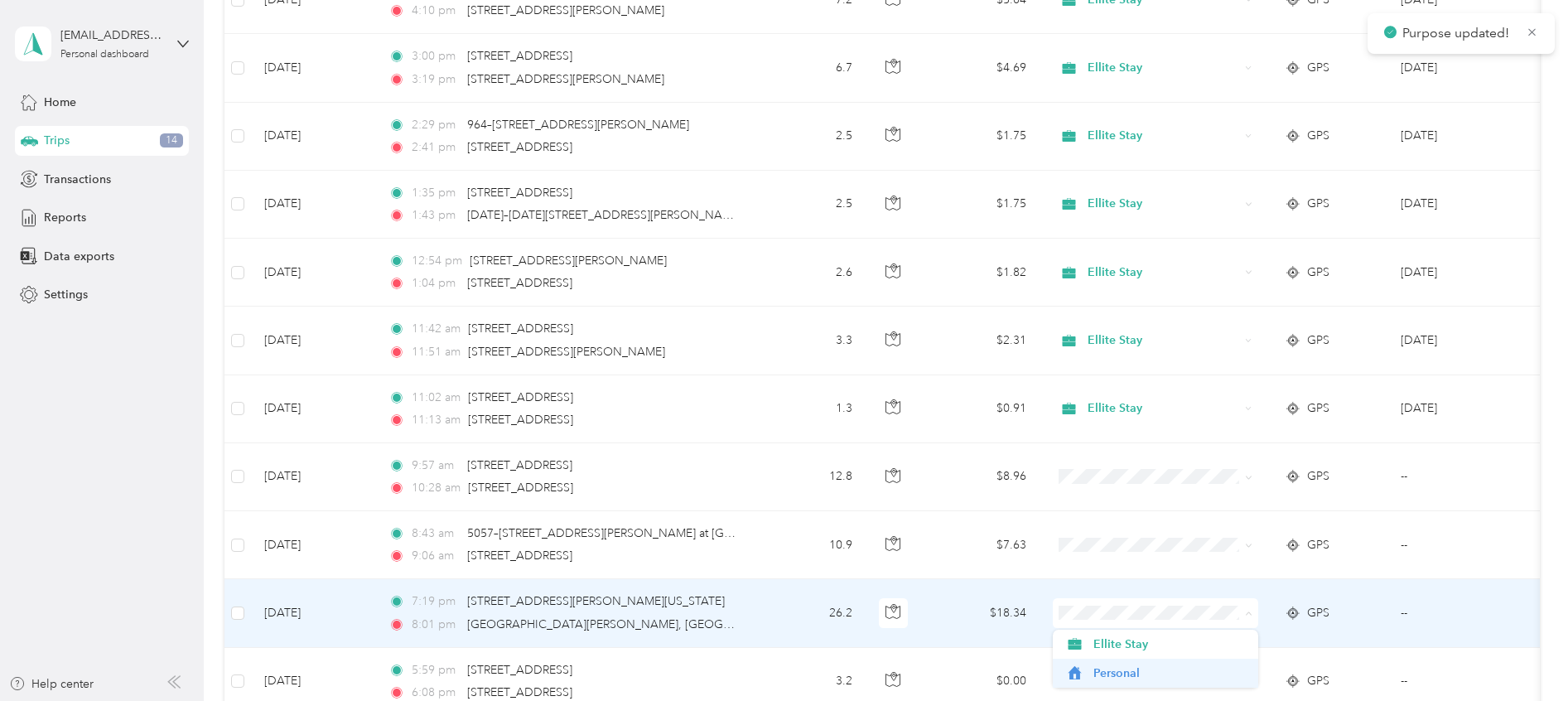
click at [1153, 685] on li "Personal" at bounding box center [1155, 673] width 206 height 29
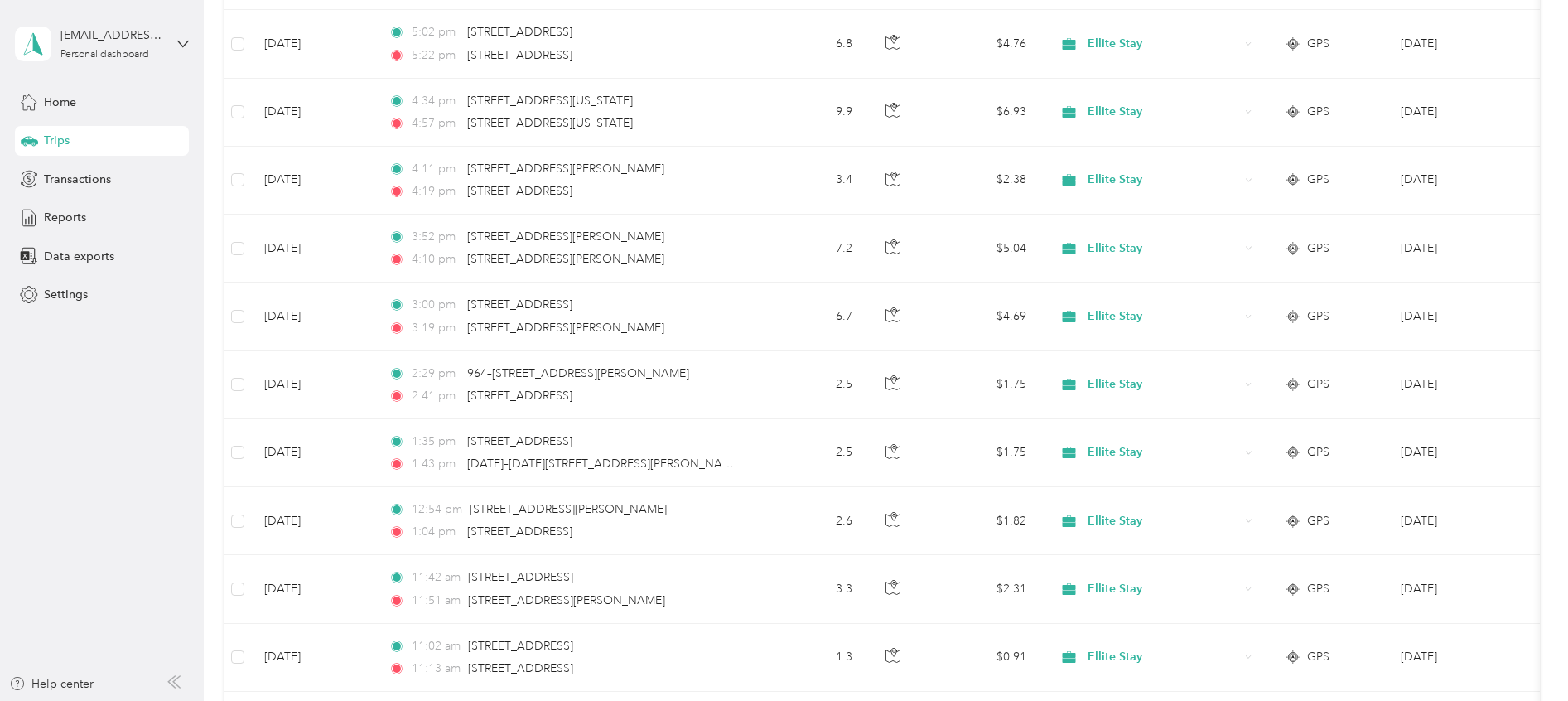
scroll to position [611, 0]
click at [1249, 247] on icon at bounding box center [1249, 247] width 8 height 8
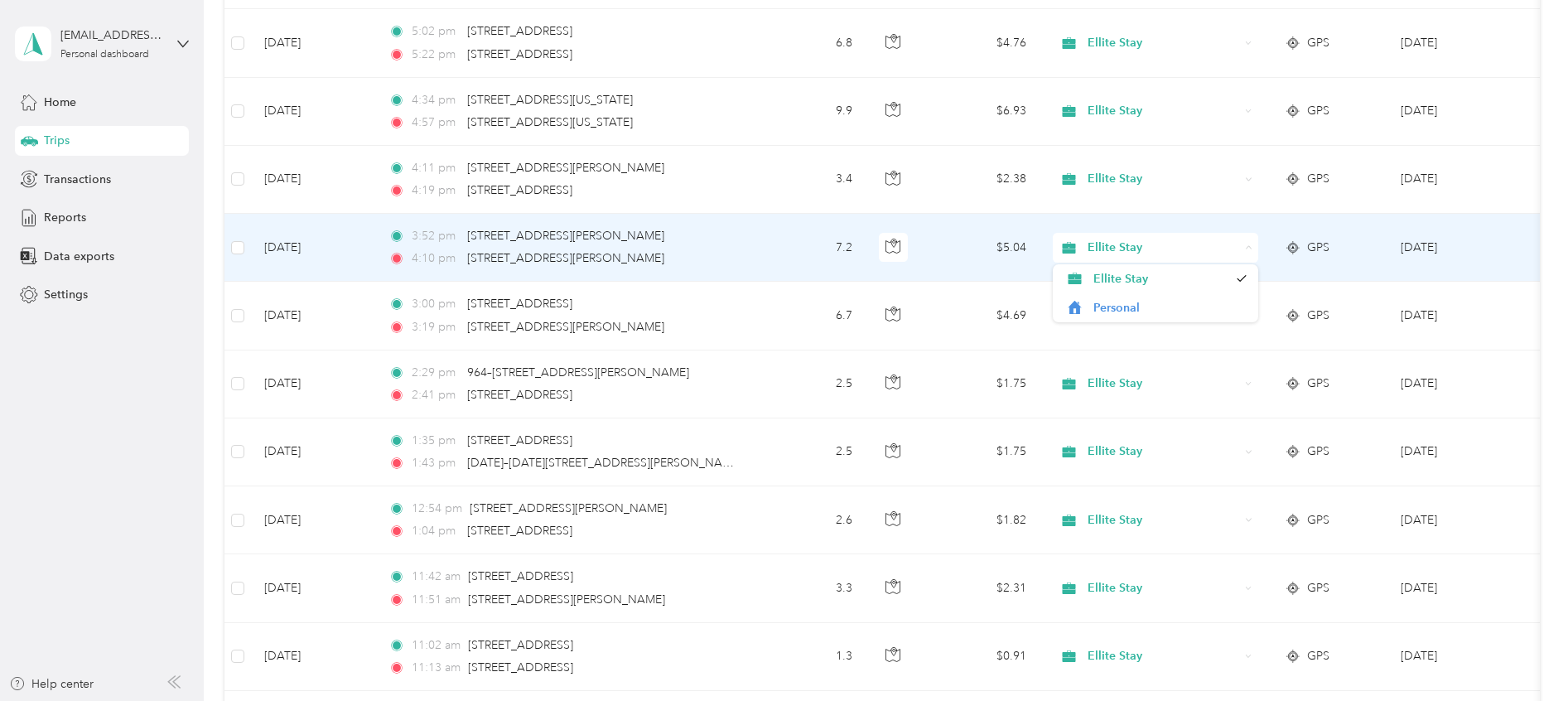
click at [1243, 356] on td "Ellite Stay" at bounding box center [1155, 384] width 232 height 68
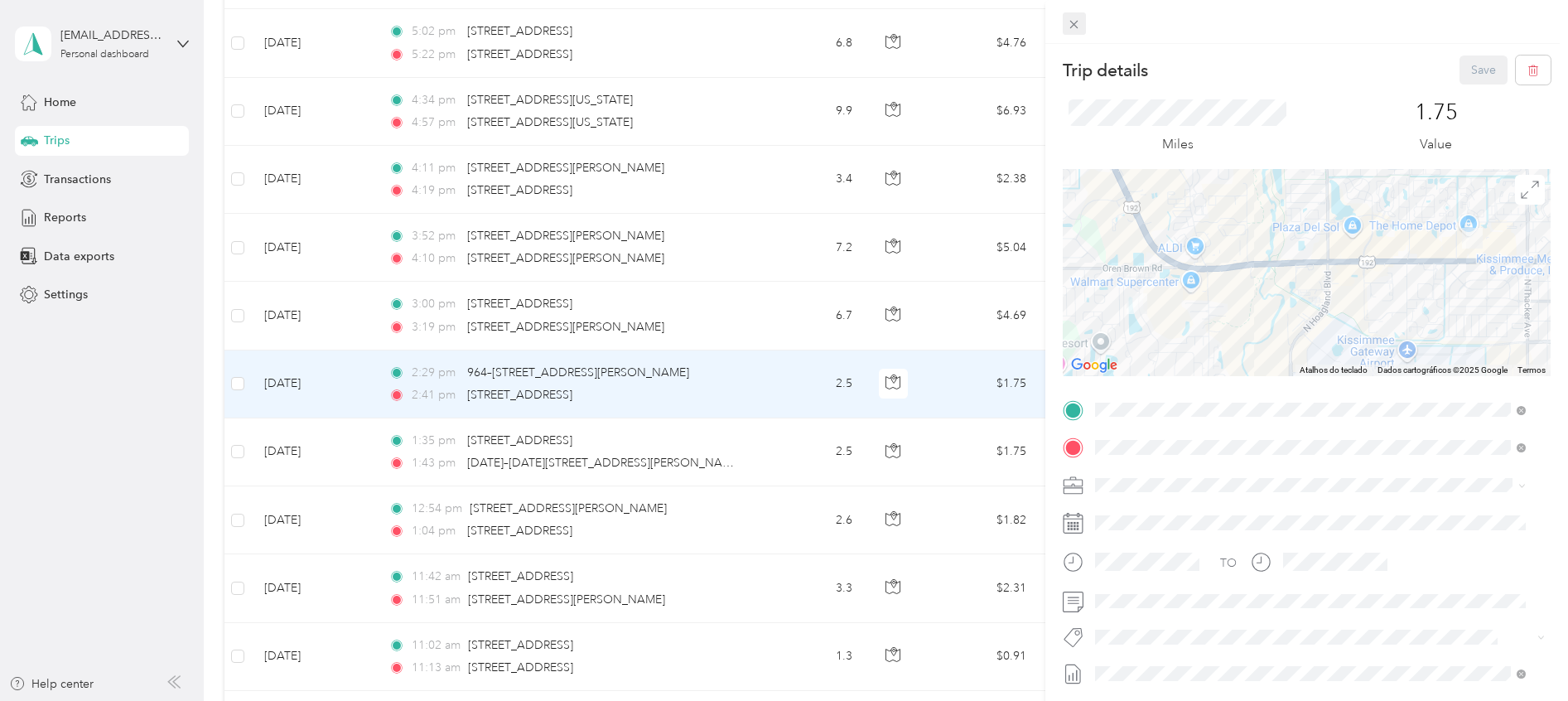
click at [1074, 24] on icon at bounding box center [1074, 24] width 9 height 9
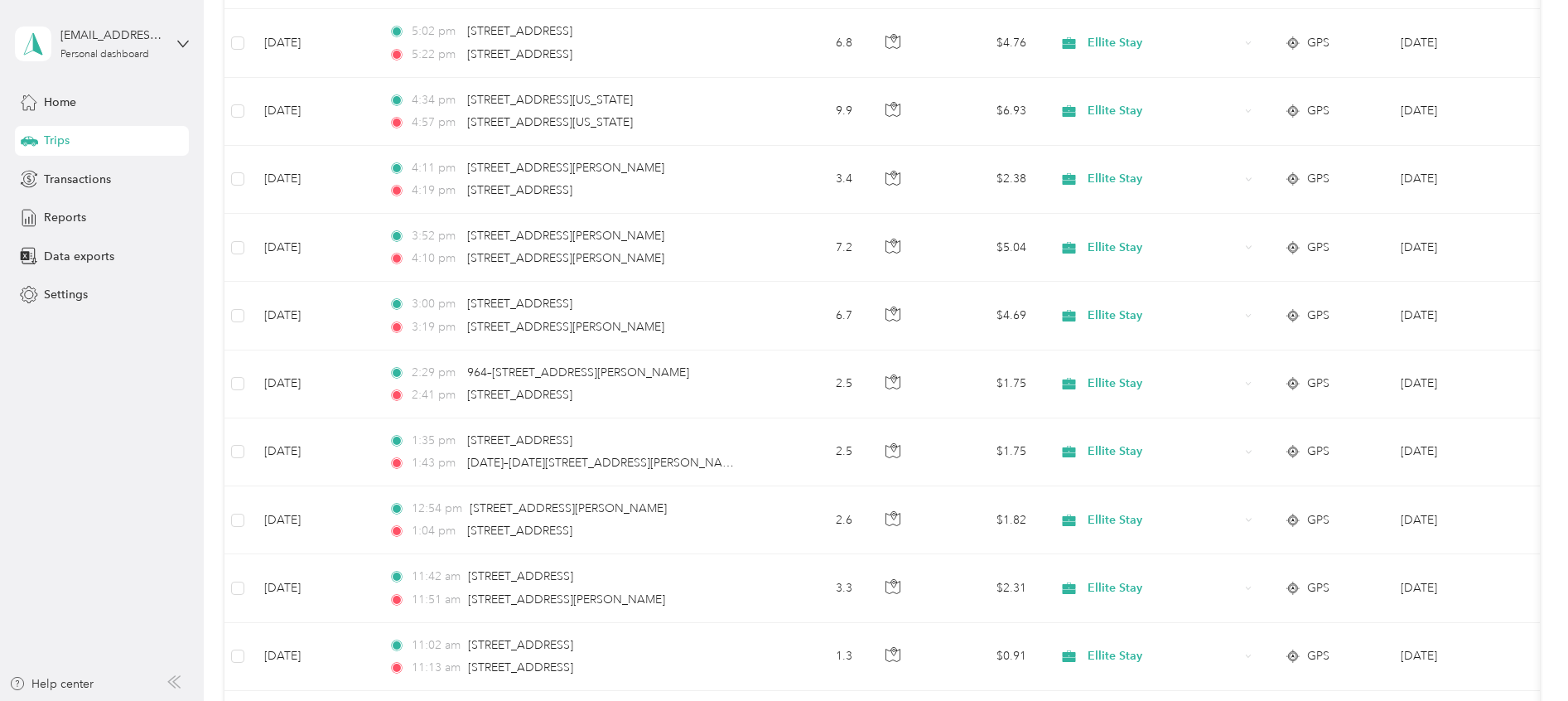
click at [1169, 320] on span "Ellite Stay" at bounding box center [1163, 316] width 151 height 18
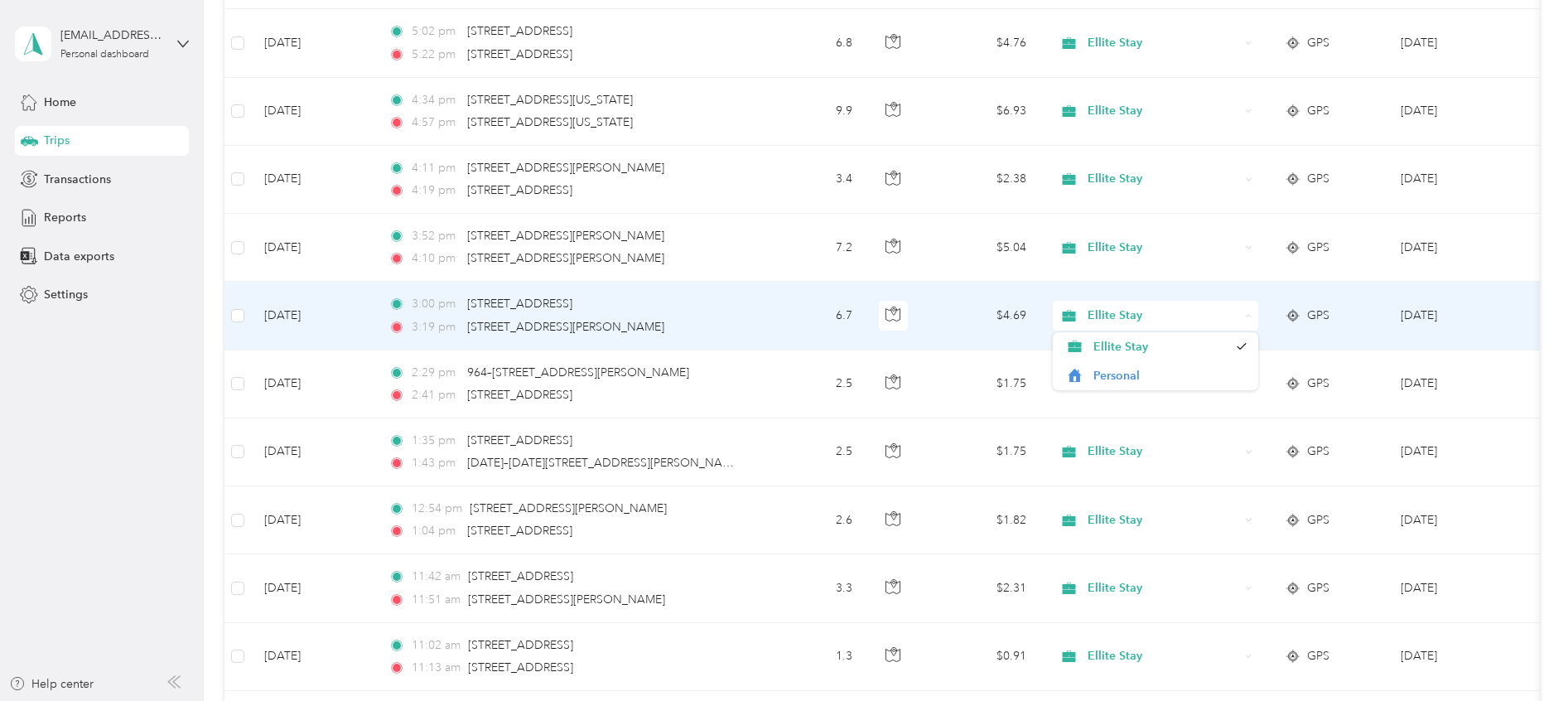
click at [1317, 303] on td "GPS" at bounding box center [1330, 316] width 116 height 68
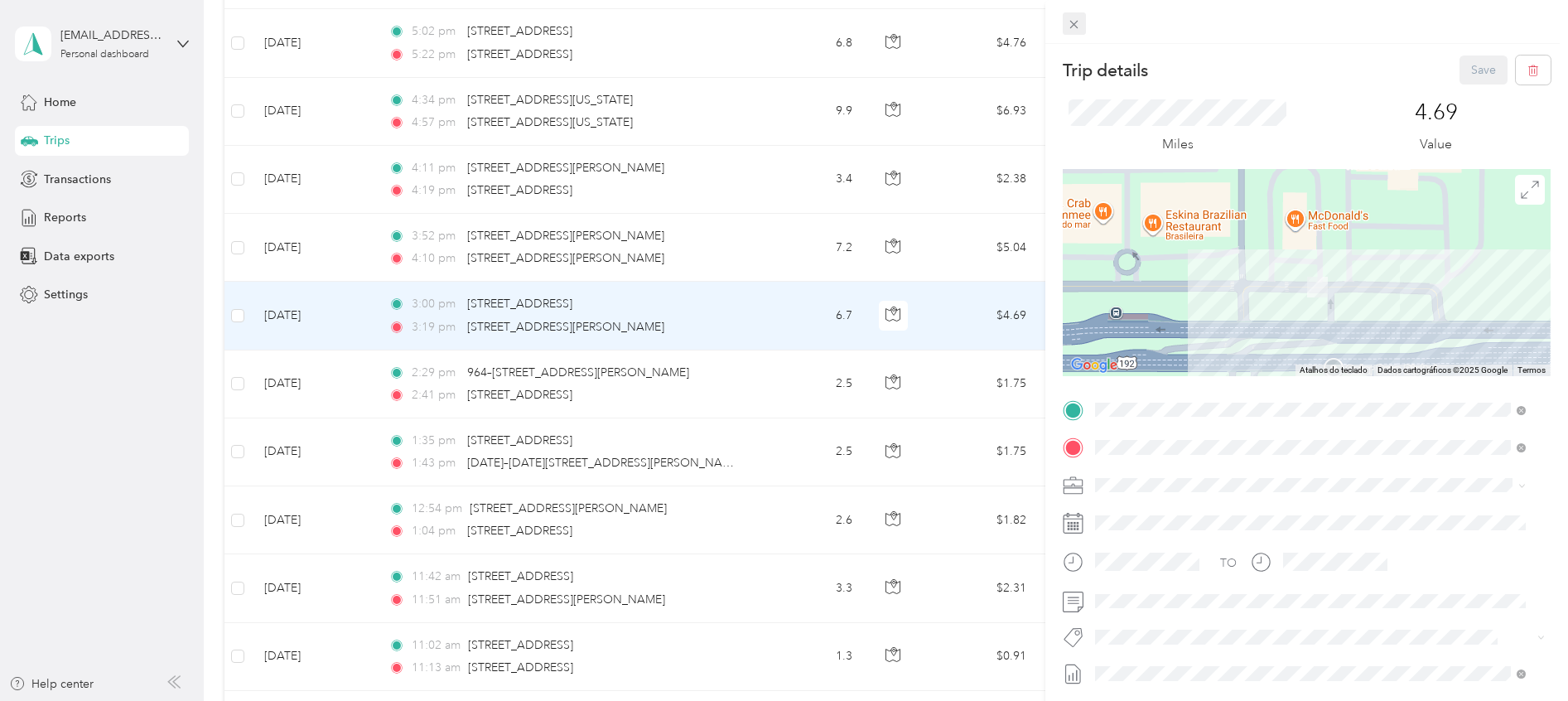
click at [1076, 30] on icon at bounding box center [1074, 24] width 14 height 14
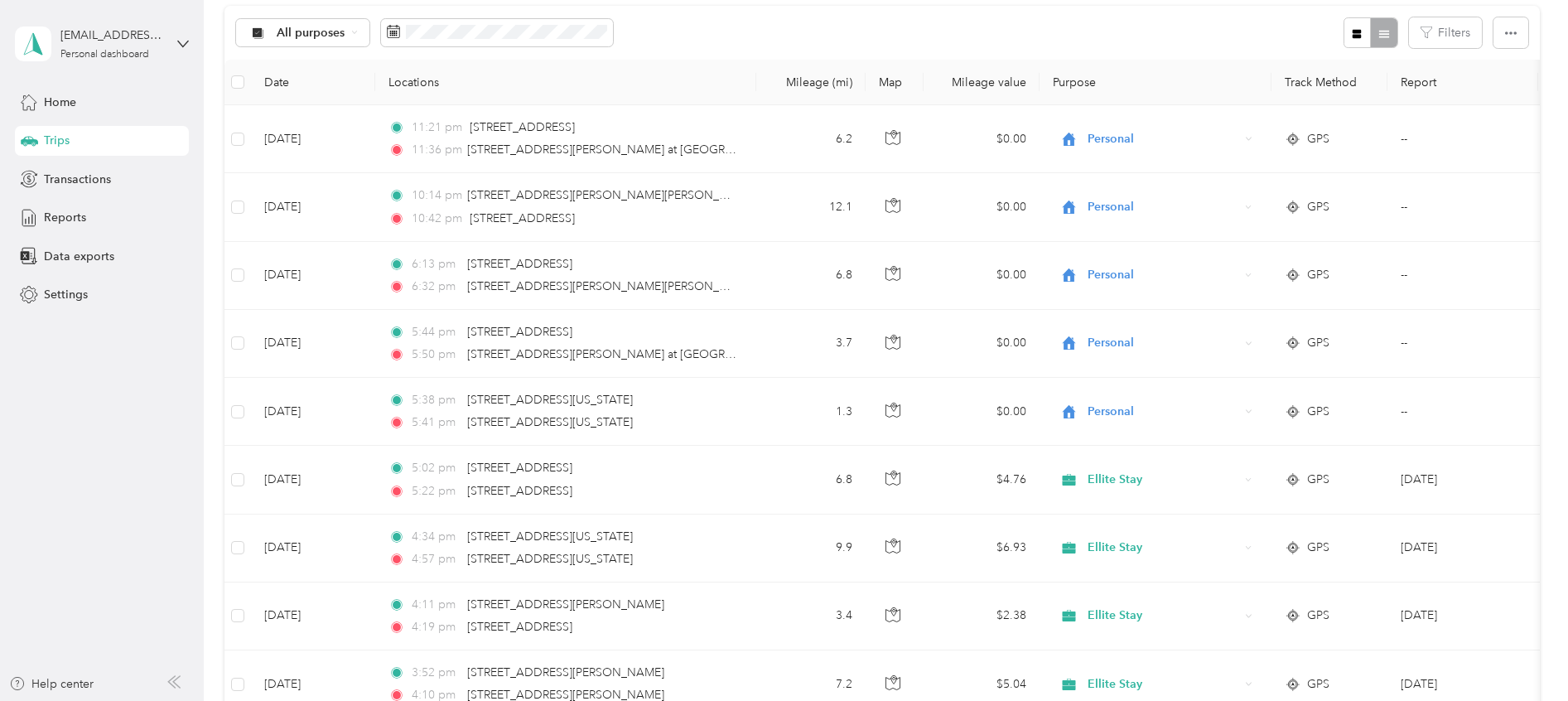
scroll to position [169, 0]
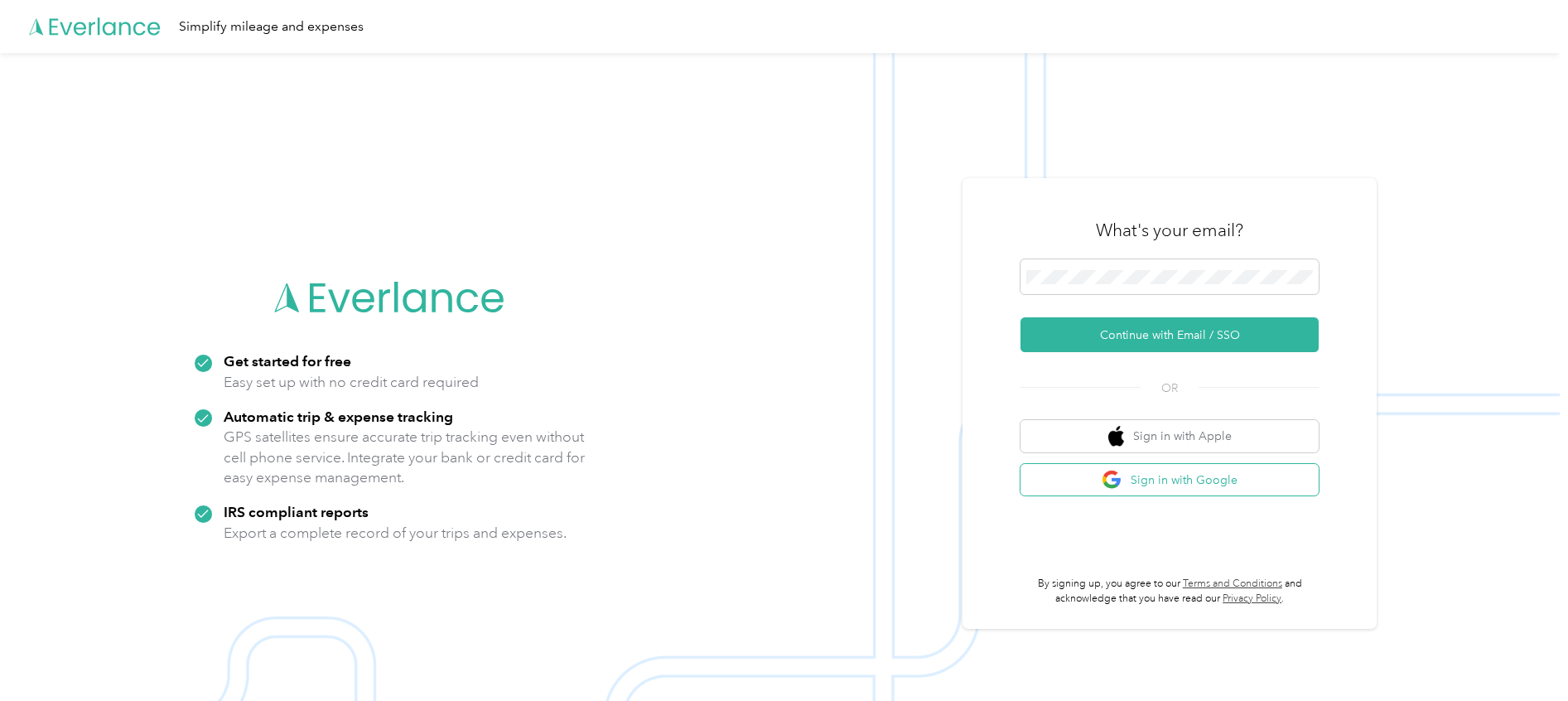
click at [1242, 481] on button "Sign in with Google" at bounding box center [1169, 480] width 298 height 32
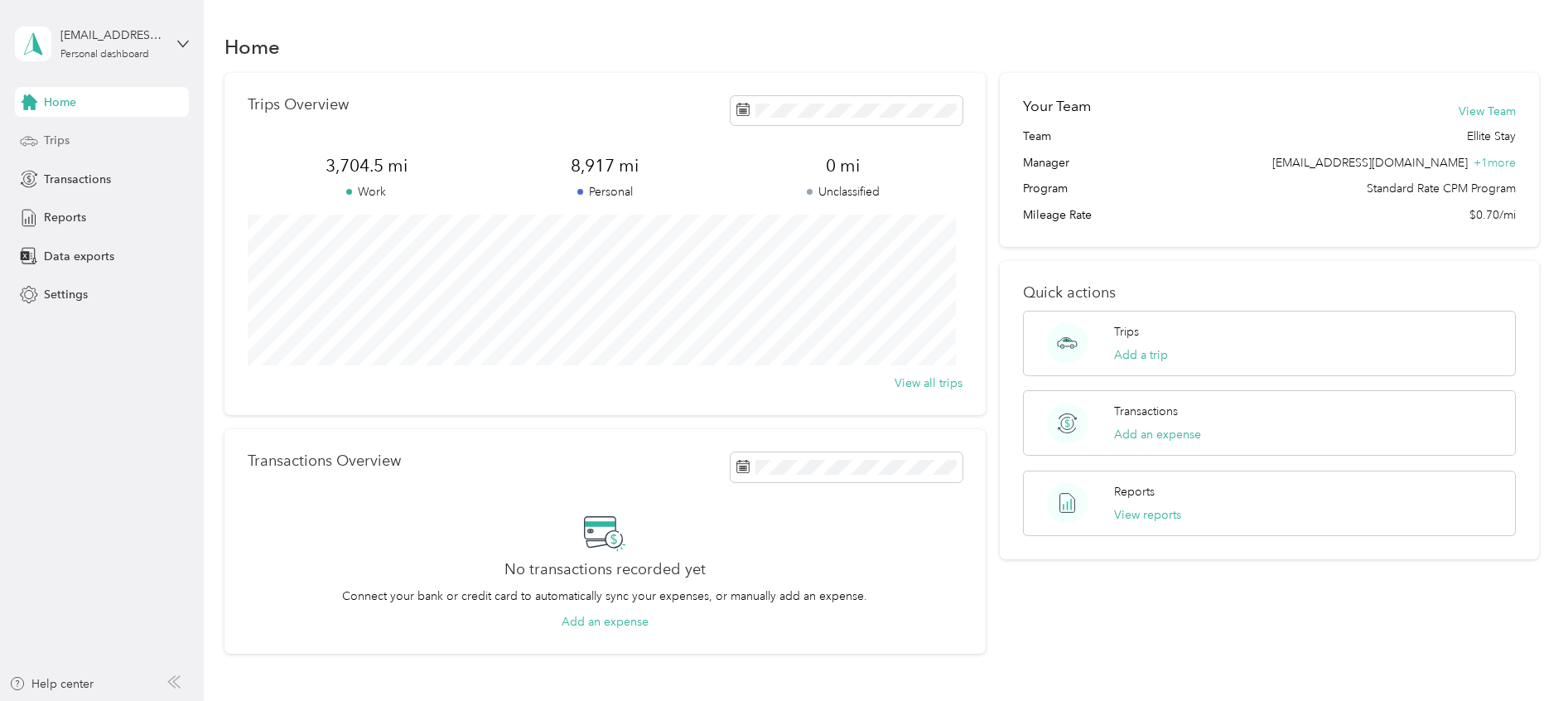
click at [130, 126] on div "Trips" at bounding box center [101, 140] width 174 height 30
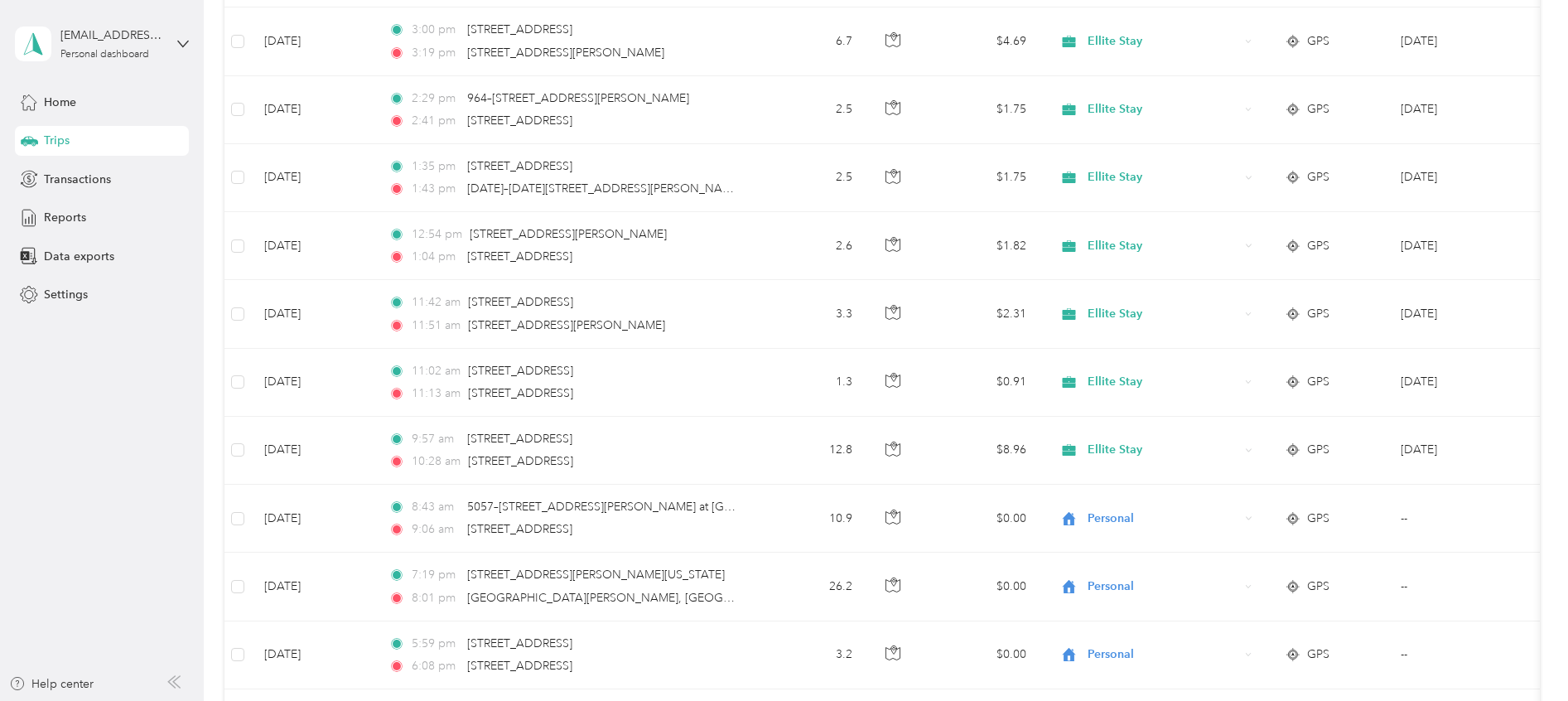
scroll to position [894, 0]
